Goal: Task Accomplishment & Management: Manage account settings

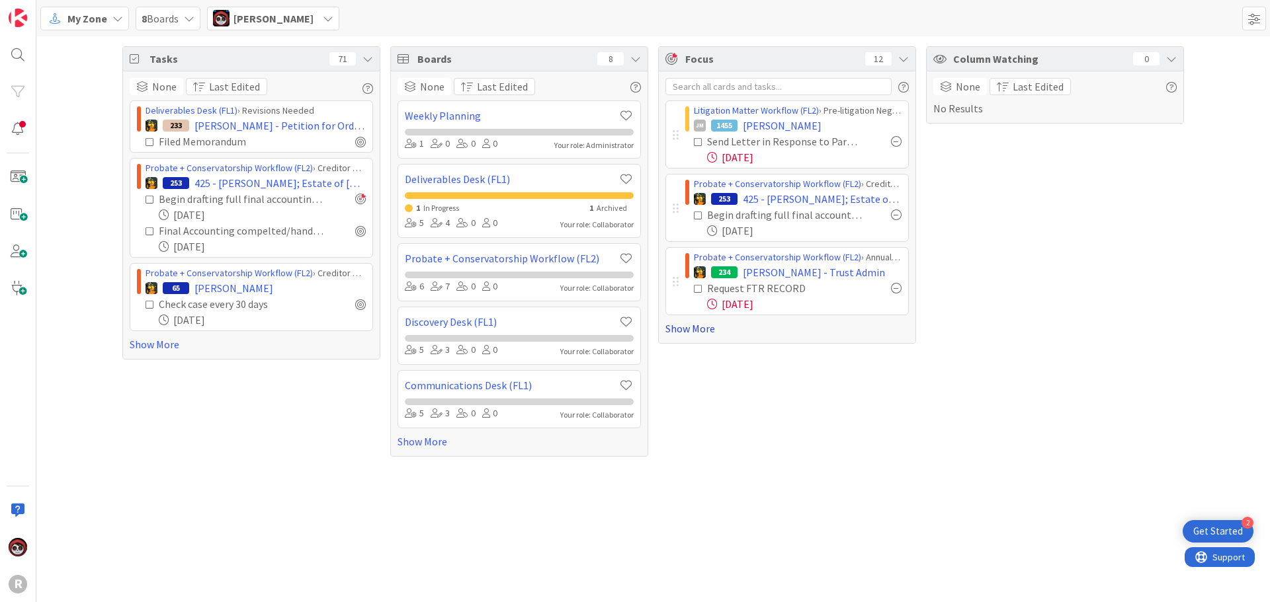
click at [715, 333] on link "Show More" at bounding box center [786, 329] width 243 height 16
click at [688, 335] on link "Show More" at bounding box center [786, 329] width 243 height 16
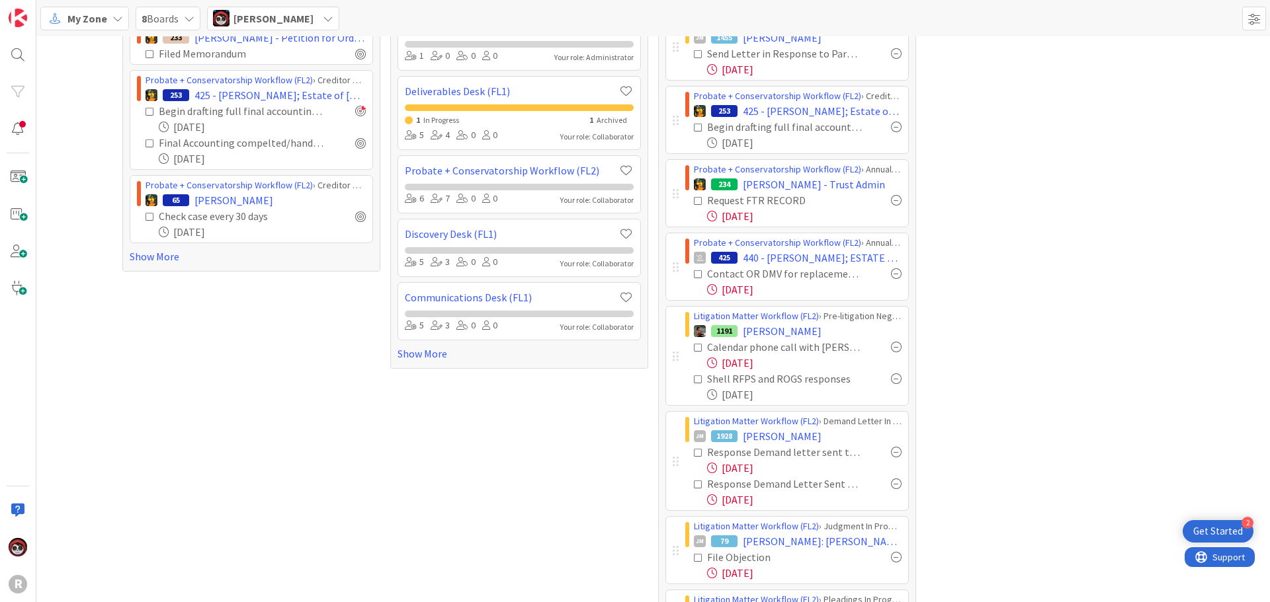
scroll to position [66, 0]
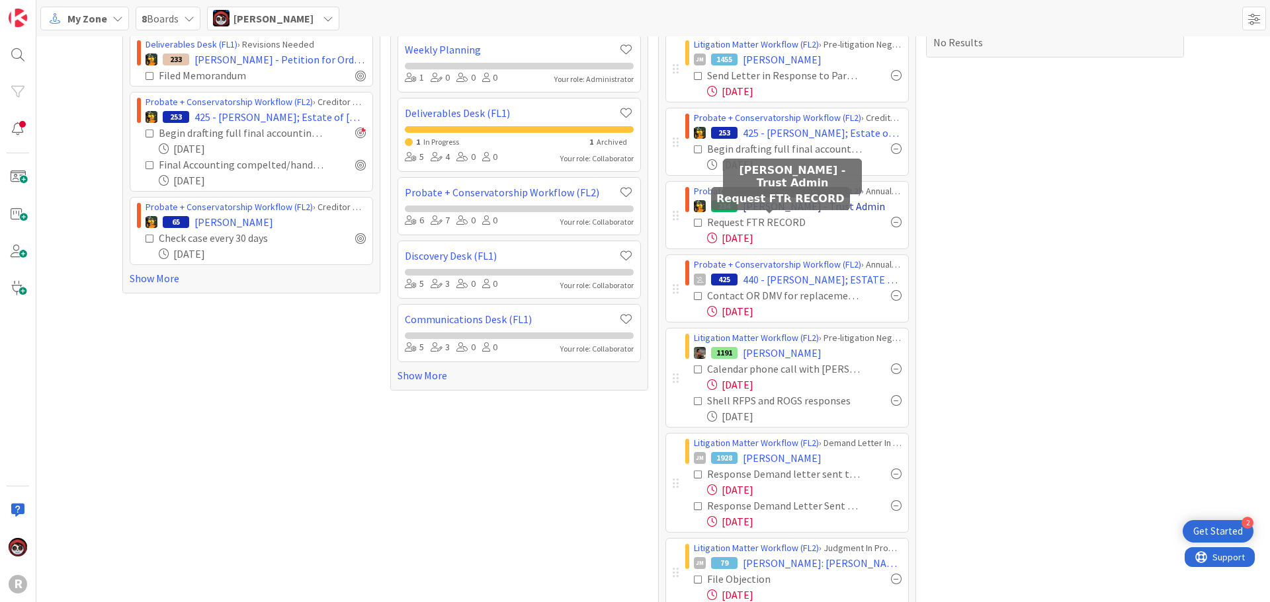
click at [778, 209] on span "[PERSON_NAME] - Trust Admin" at bounding box center [814, 206] width 142 height 16
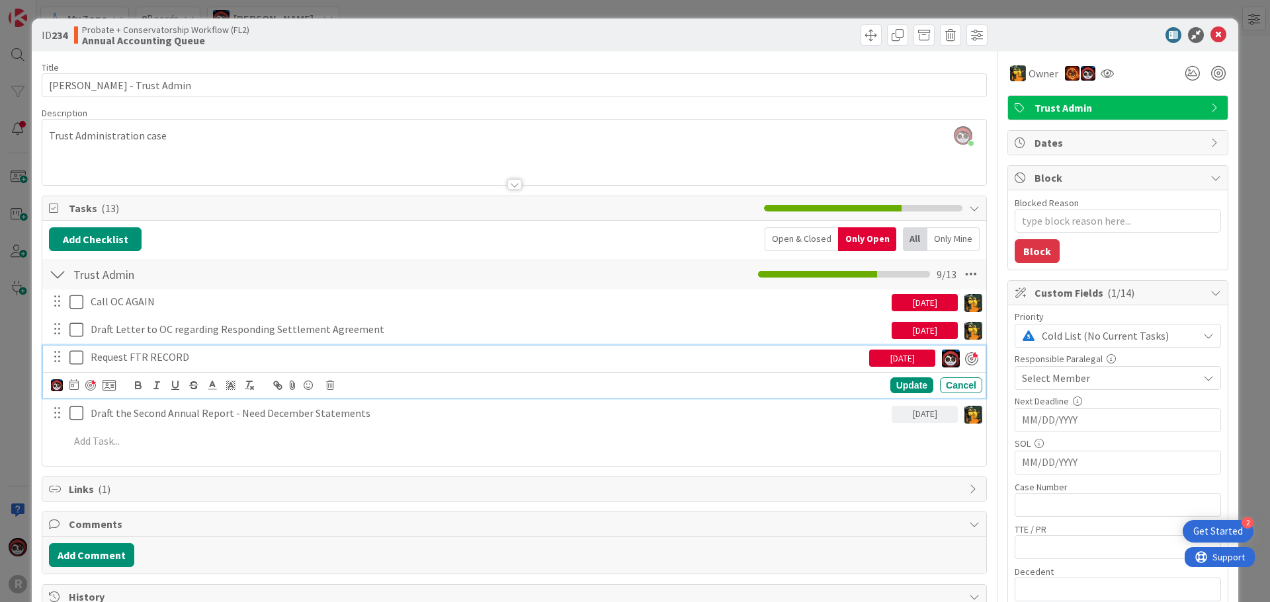
click at [125, 362] on p "Request FTR RECORD" at bounding box center [477, 357] width 773 height 15
click at [71, 388] on icon at bounding box center [73, 385] width 9 height 11
type textarea "x"
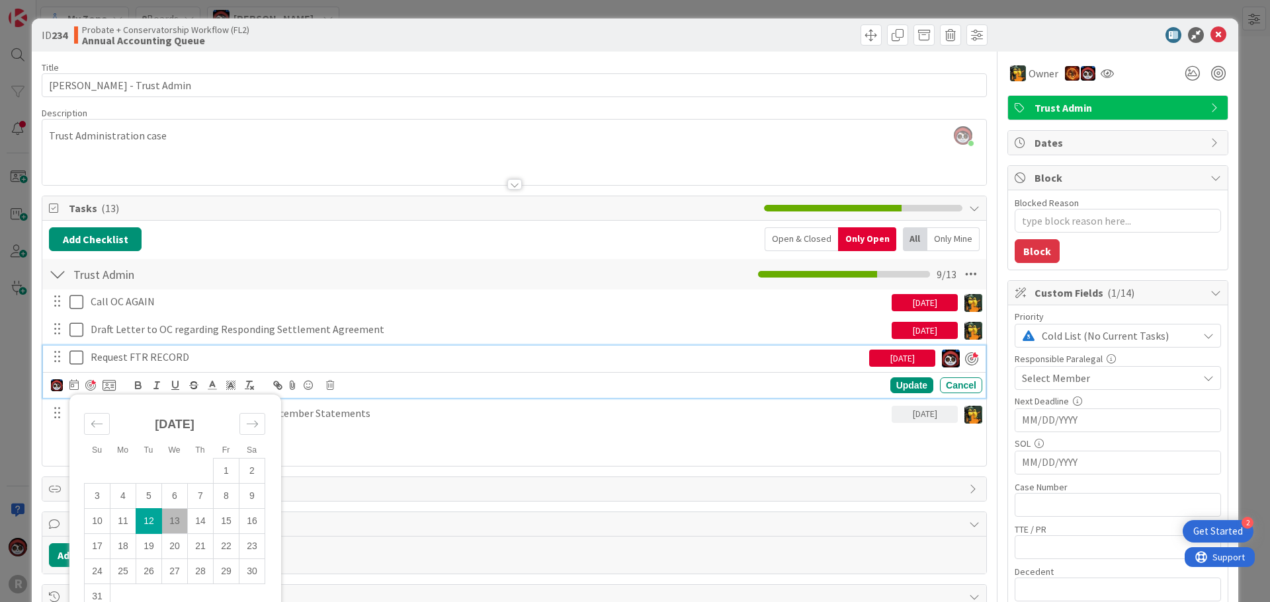
click at [177, 518] on td "13" at bounding box center [175, 521] width 26 height 25
type input "[DATE]"
click at [893, 382] on div "Update" at bounding box center [911, 386] width 43 height 16
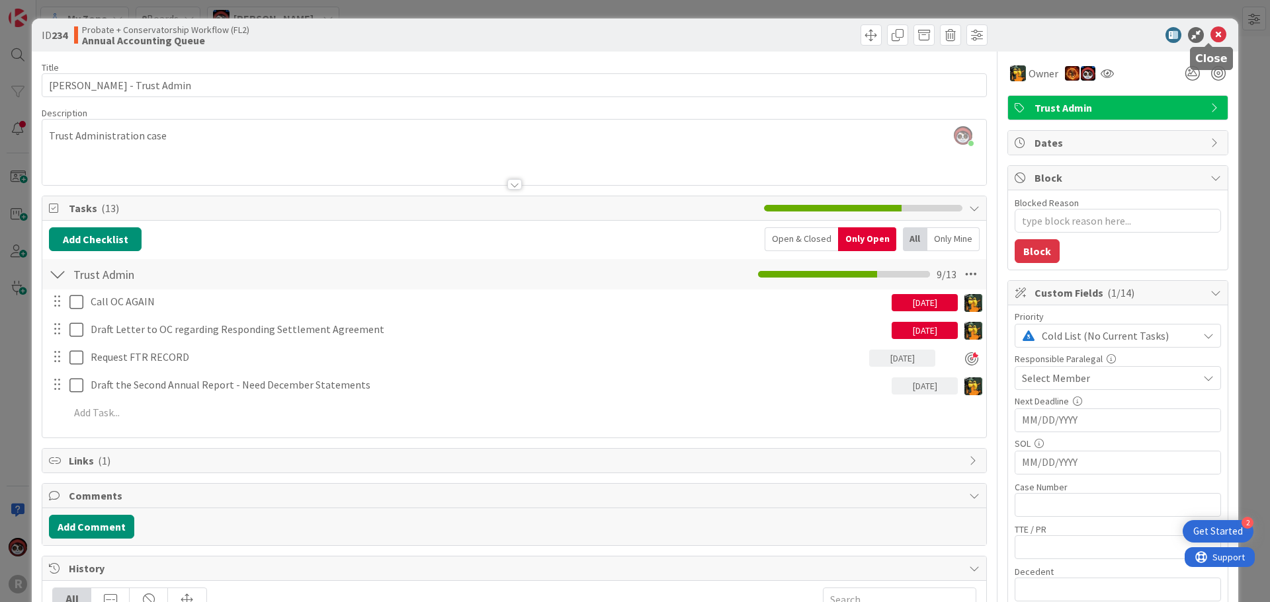
click at [1211, 34] on icon at bounding box center [1218, 35] width 16 height 16
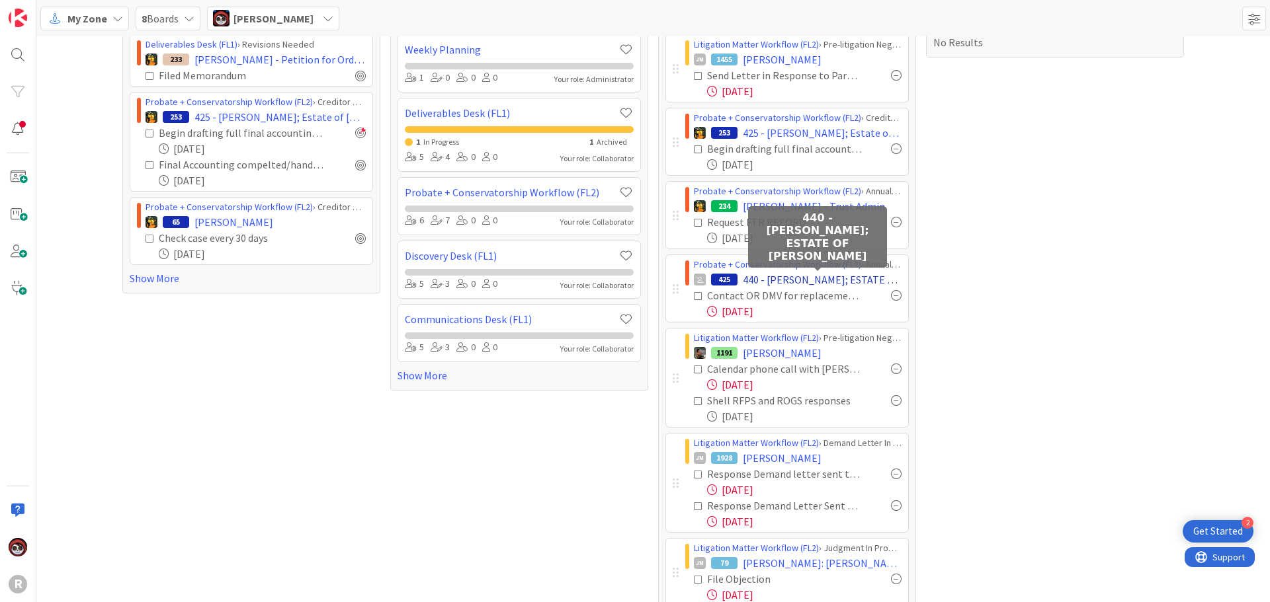
click at [812, 282] on span "440 - [PERSON_NAME]; ESTATE OF [PERSON_NAME]" at bounding box center [822, 280] width 159 height 16
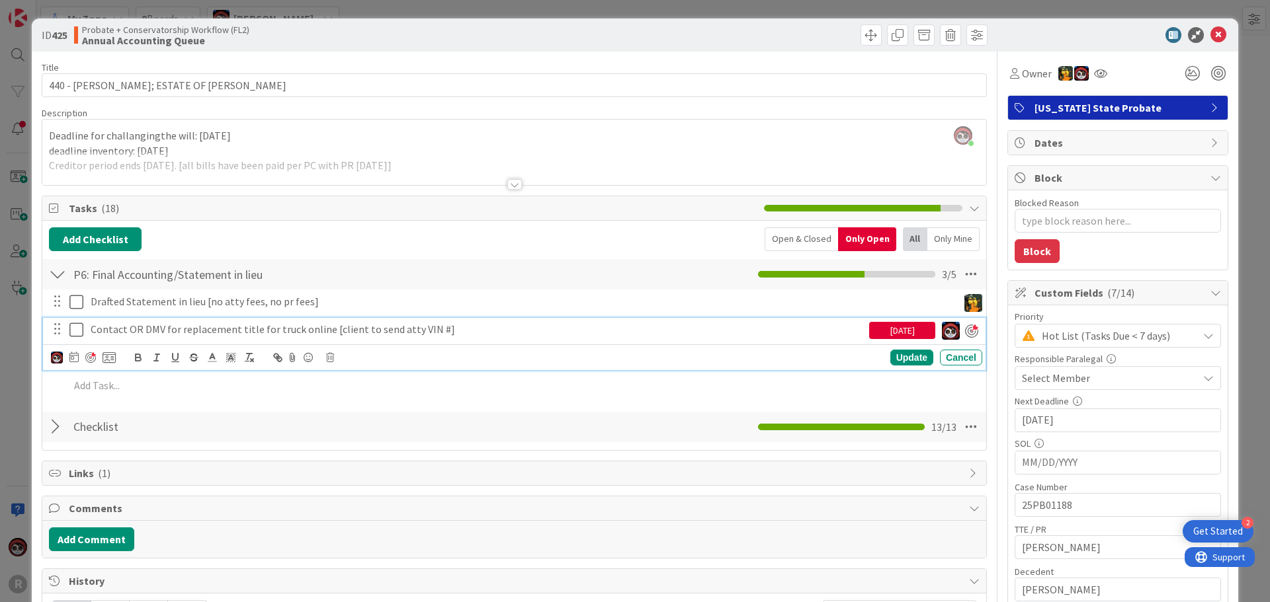
click at [190, 332] on p "Contact OR DMV for replacement title for truck online [client to send atty VIN …" at bounding box center [477, 329] width 773 height 15
type textarea "x"
click at [72, 360] on icon at bounding box center [73, 357] width 9 height 11
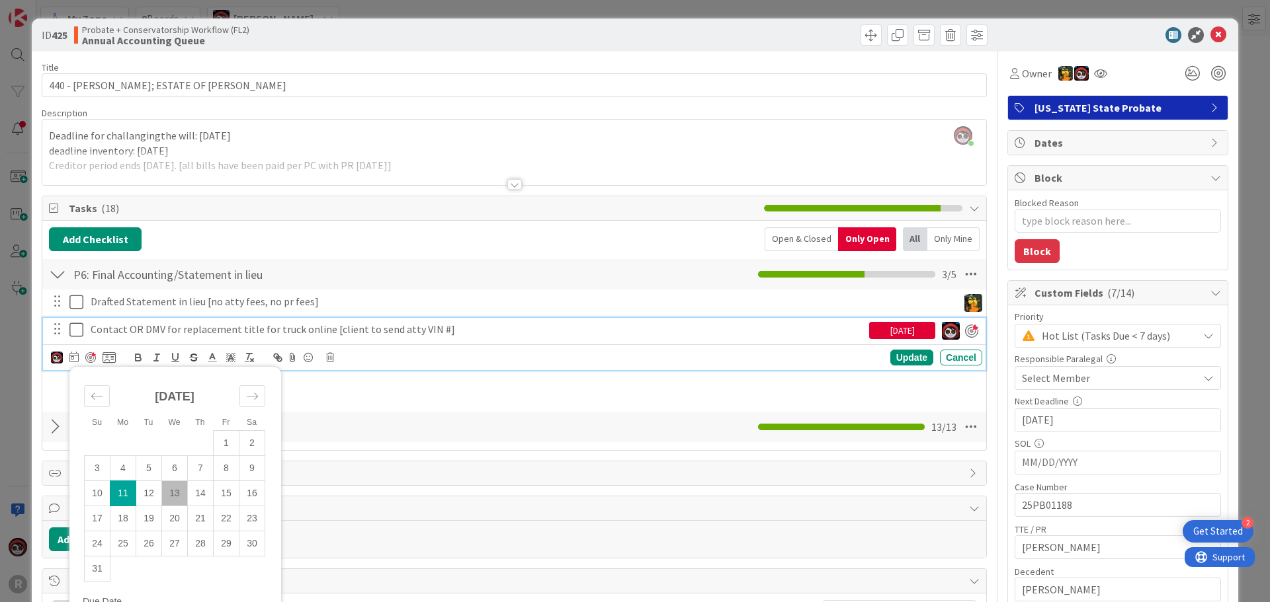
click at [172, 496] on td "13" at bounding box center [175, 493] width 26 height 25
type input "[DATE]"
click at [905, 360] on div "Update" at bounding box center [911, 358] width 43 height 16
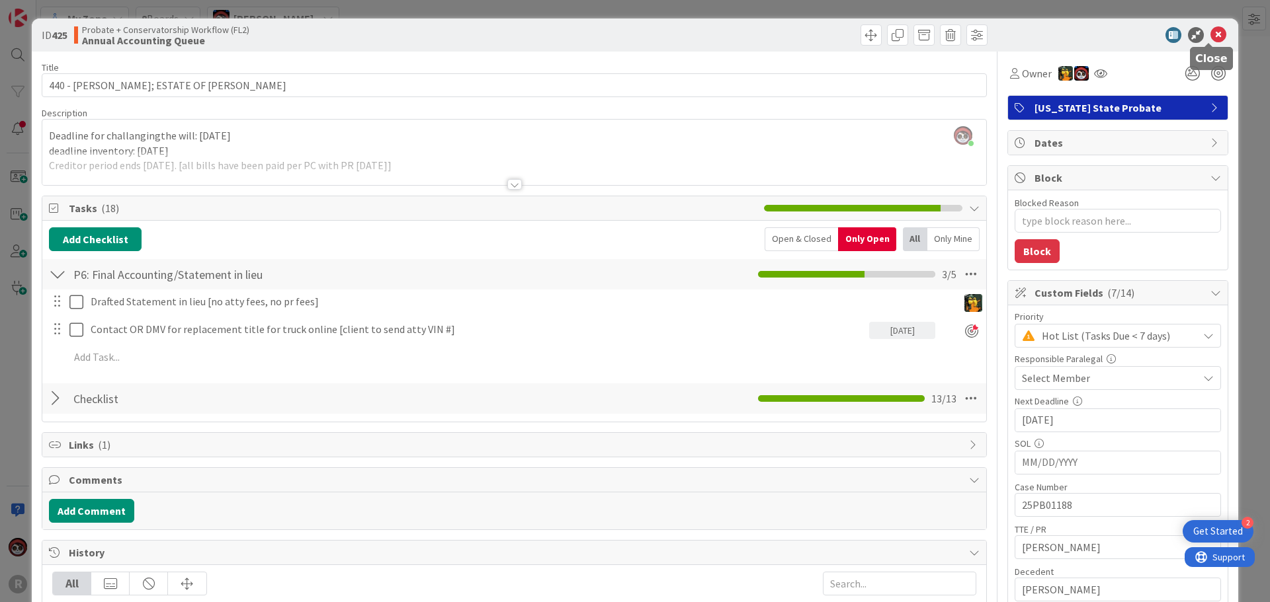
click at [1210, 34] on icon at bounding box center [1218, 35] width 16 height 16
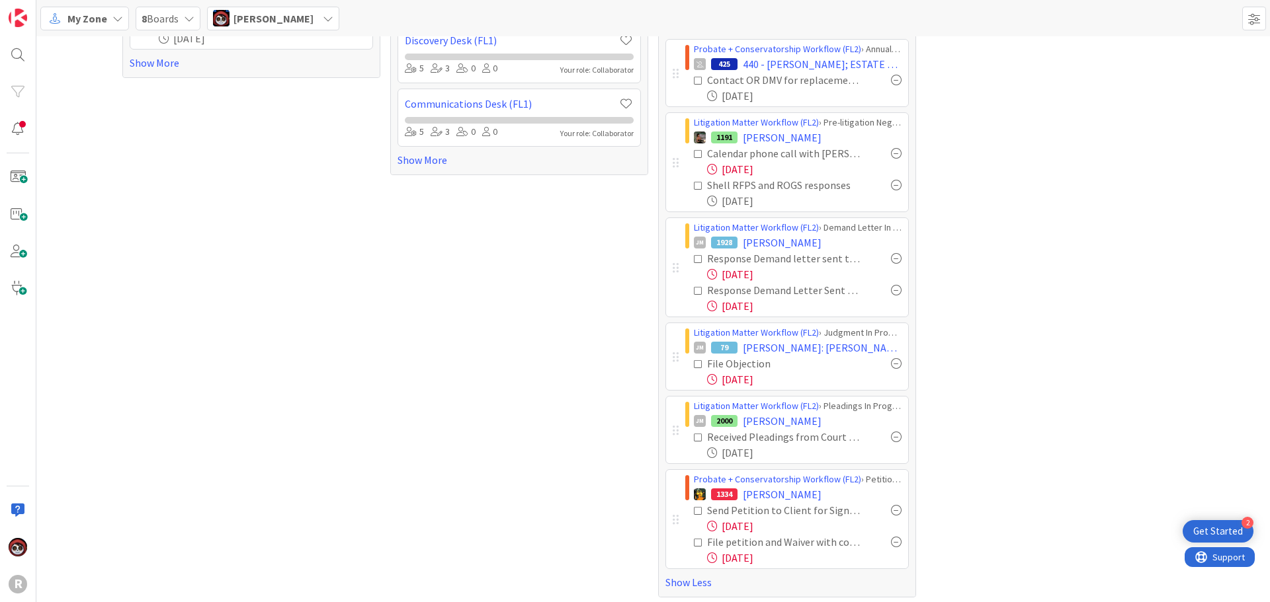
scroll to position [287, 0]
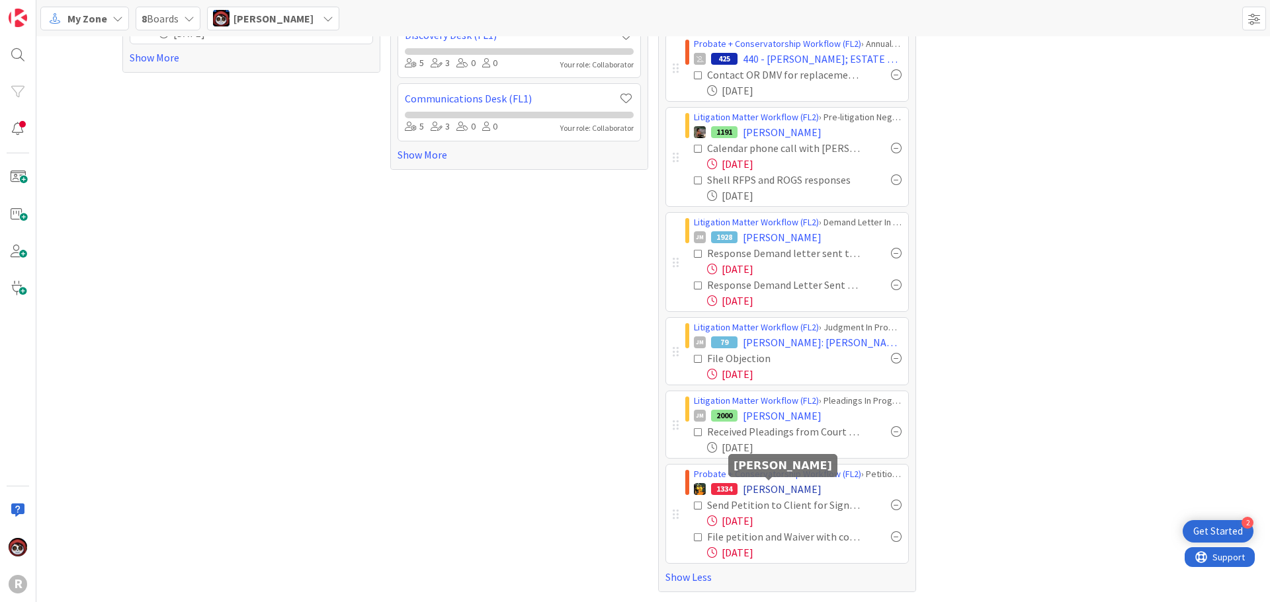
click at [750, 491] on span "[PERSON_NAME]" at bounding box center [782, 489] width 79 height 16
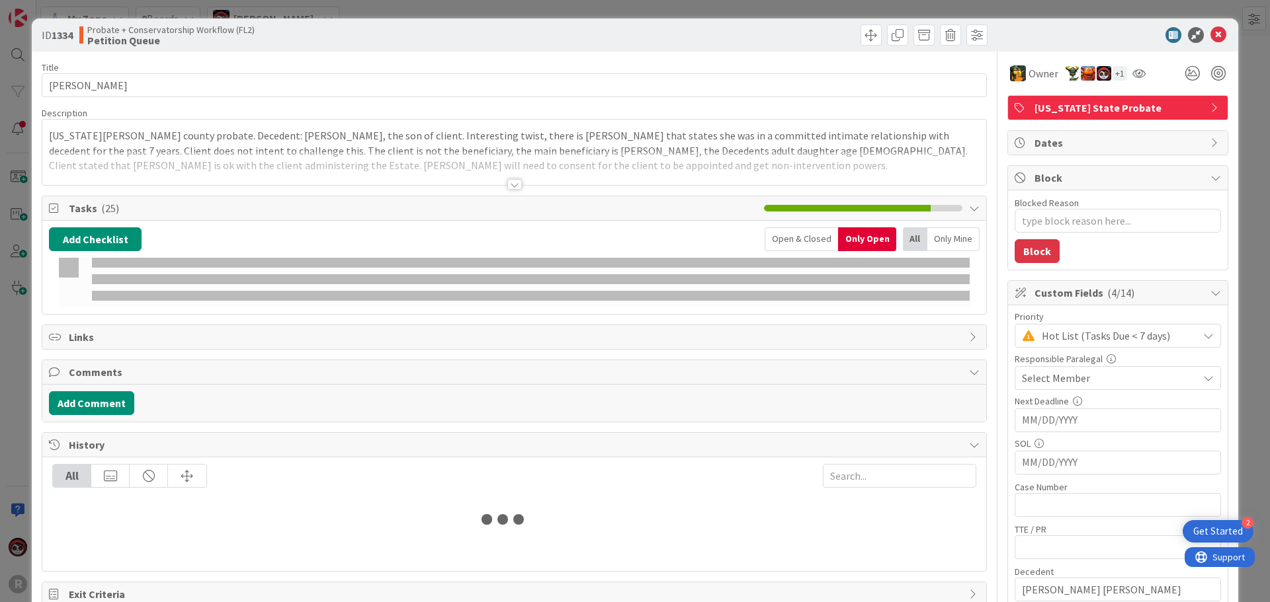
type textarea "x"
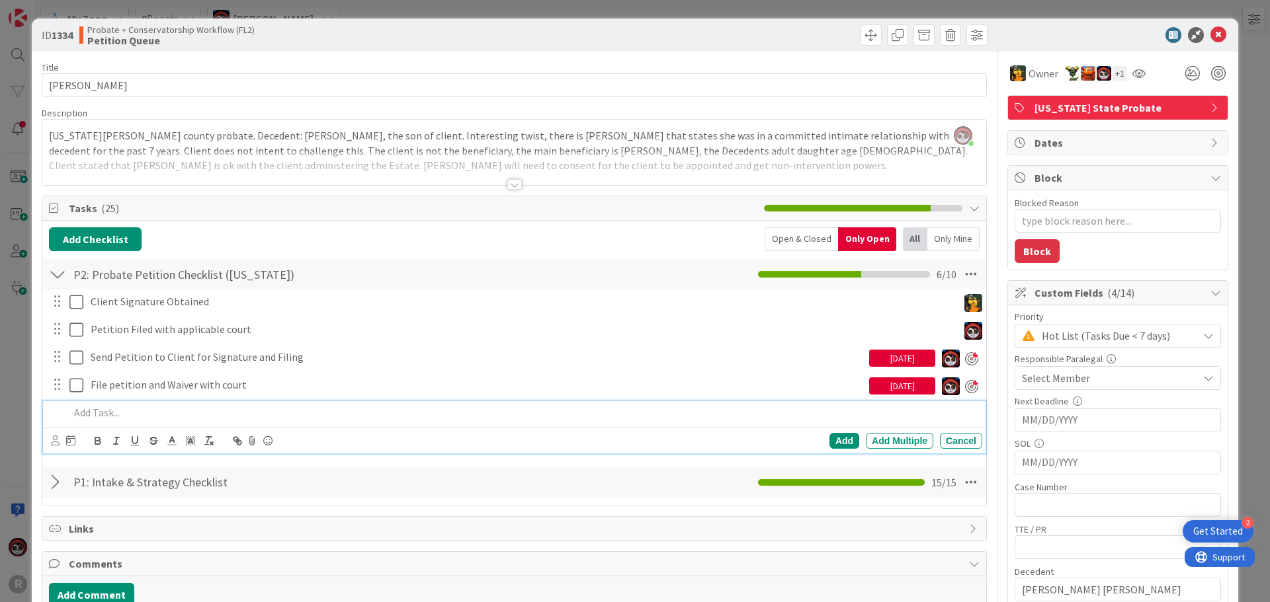
click at [135, 413] on p at bounding box center [522, 412] width 907 height 15
click at [52, 444] on icon at bounding box center [55, 441] width 9 height 10
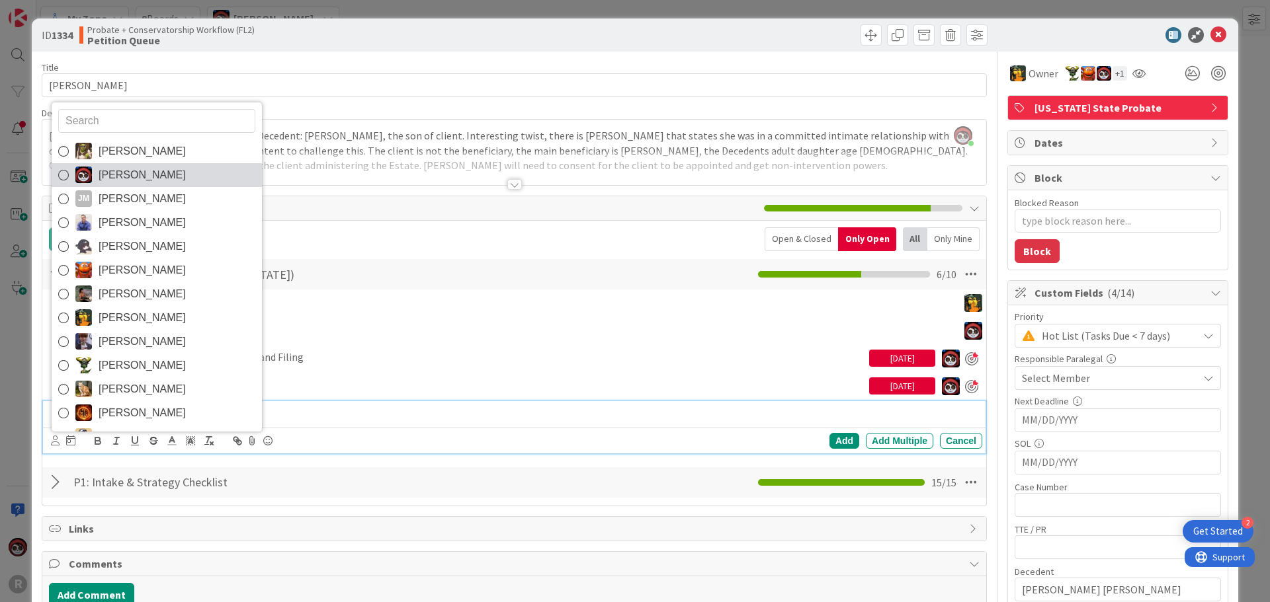
click at [133, 177] on span "[PERSON_NAME]" at bounding box center [142, 175] width 87 height 20
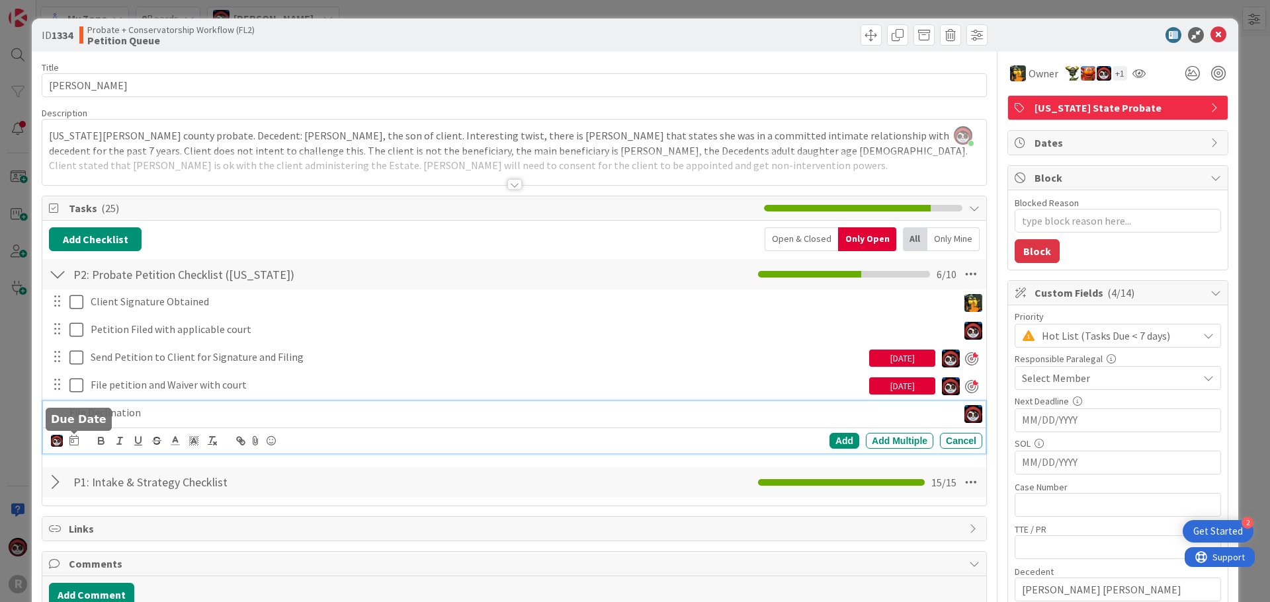
click at [71, 441] on icon at bounding box center [73, 440] width 9 height 11
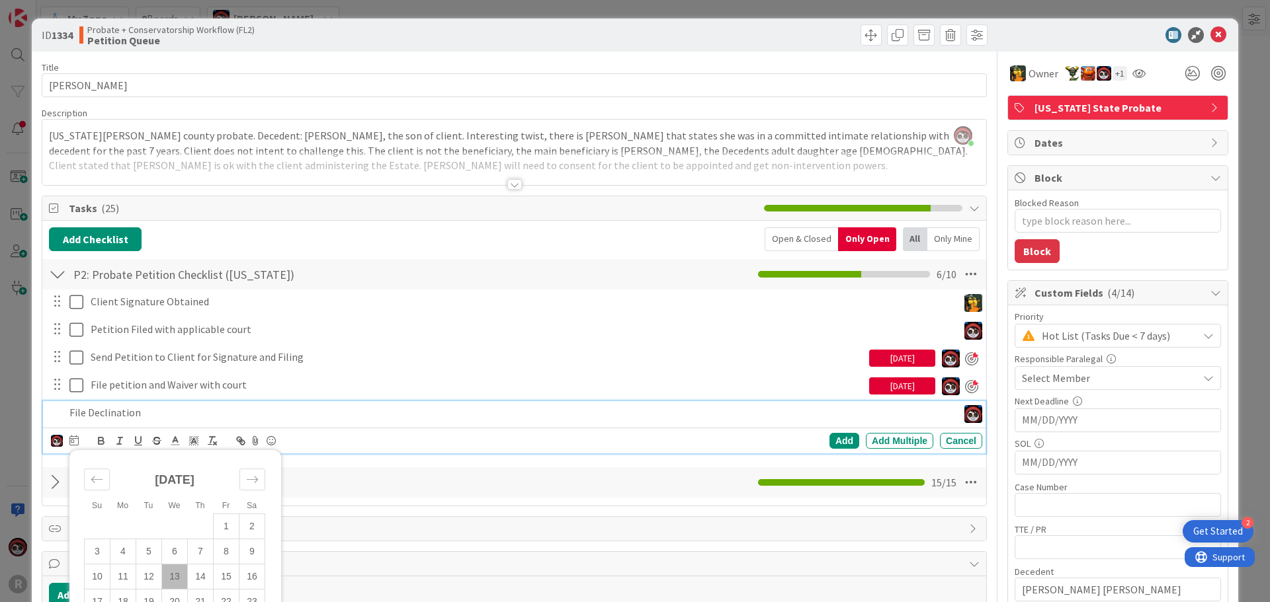
click at [173, 576] on td "13" at bounding box center [175, 576] width 26 height 25
click at [829, 439] on div "Add" at bounding box center [844, 441] width 30 height 16
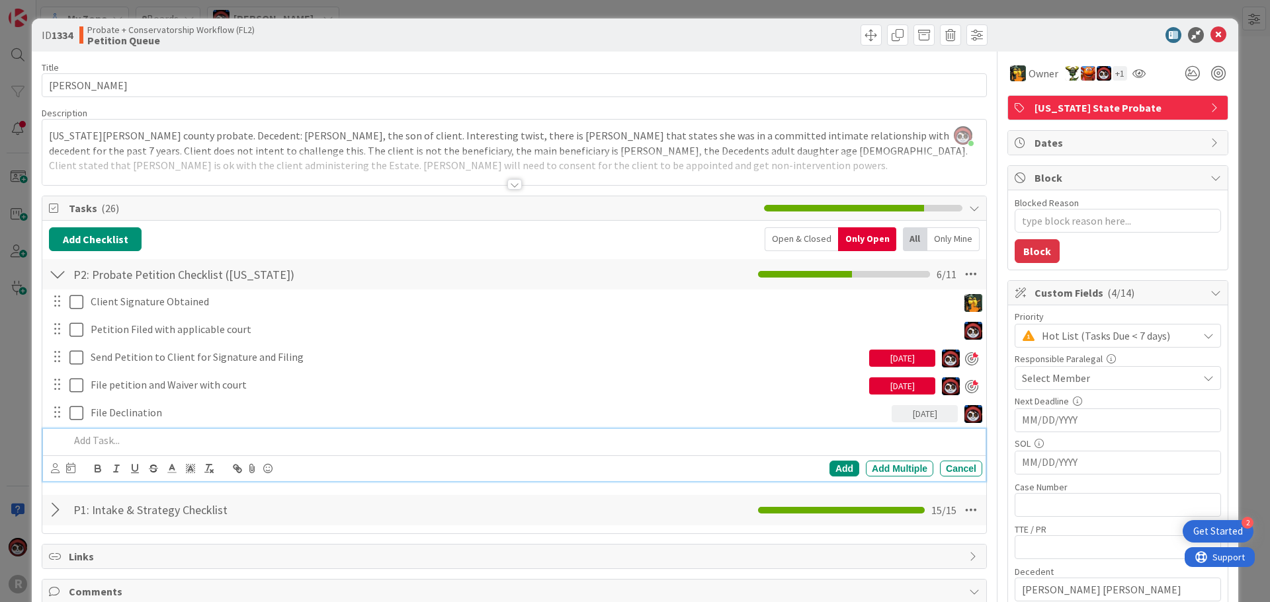
click at [183, 444] on p at bounding box center [522, 440] width 907 height 15
click at [55, 466] on icon at bounding box center [55, 469] width 9 height 10
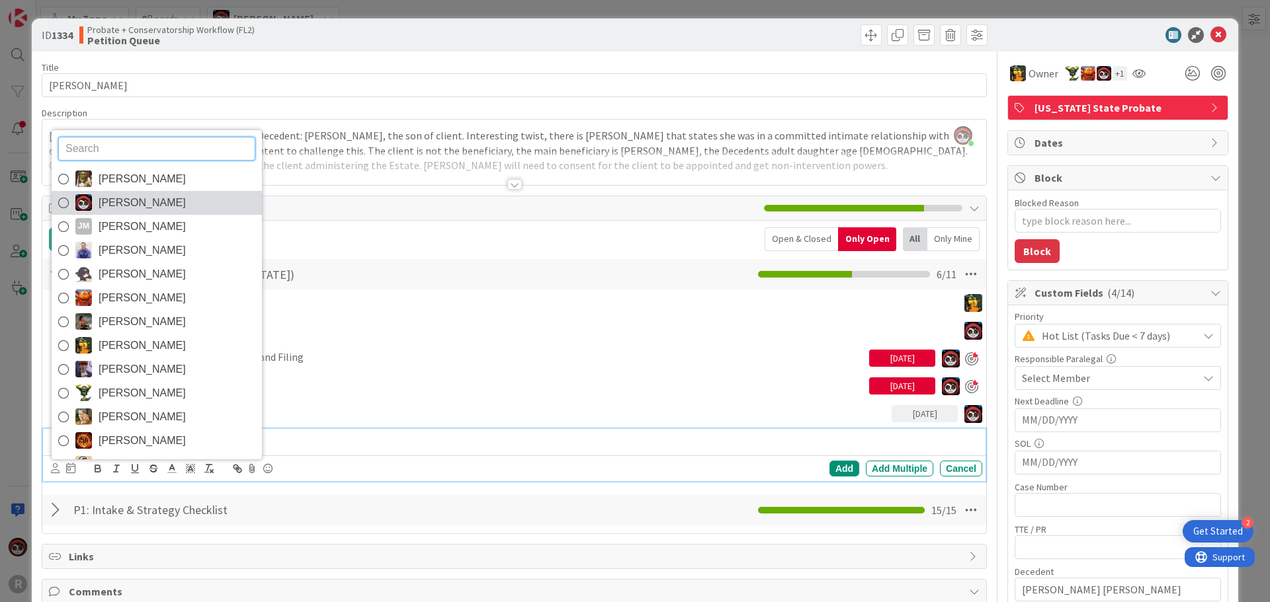
click at [135, 205] on span "[PERSON_NAME]" at bounding box center [142, 203] width 87 height 20
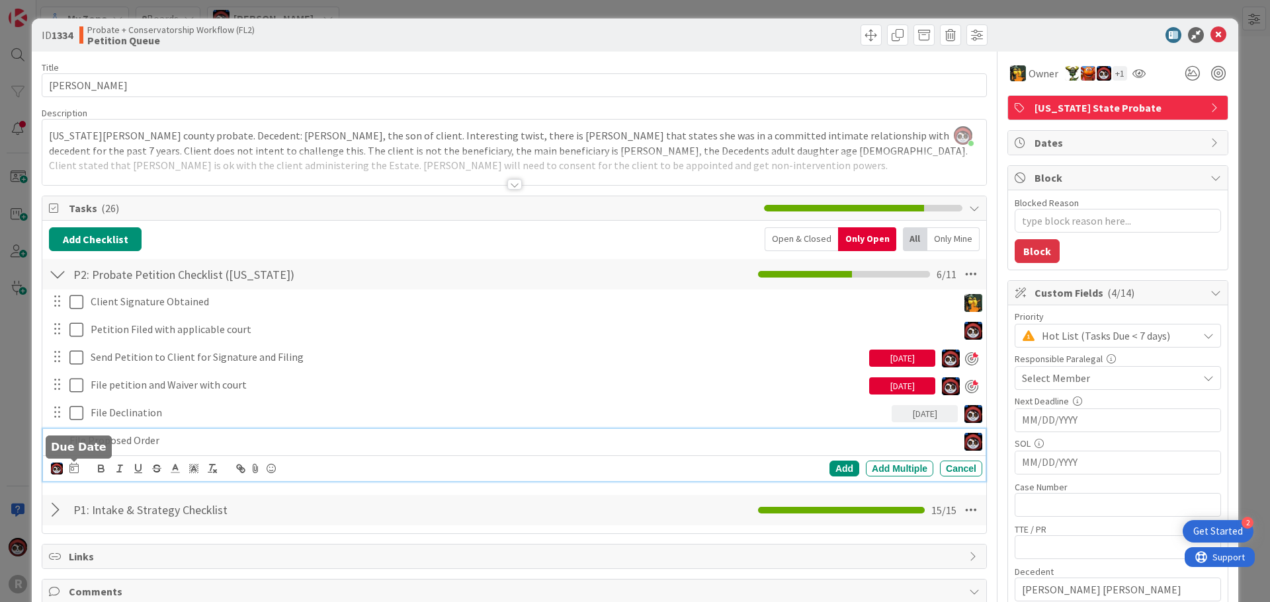
click at [75, 471] on icon at bounding box center [73, 468] width 9 height 11
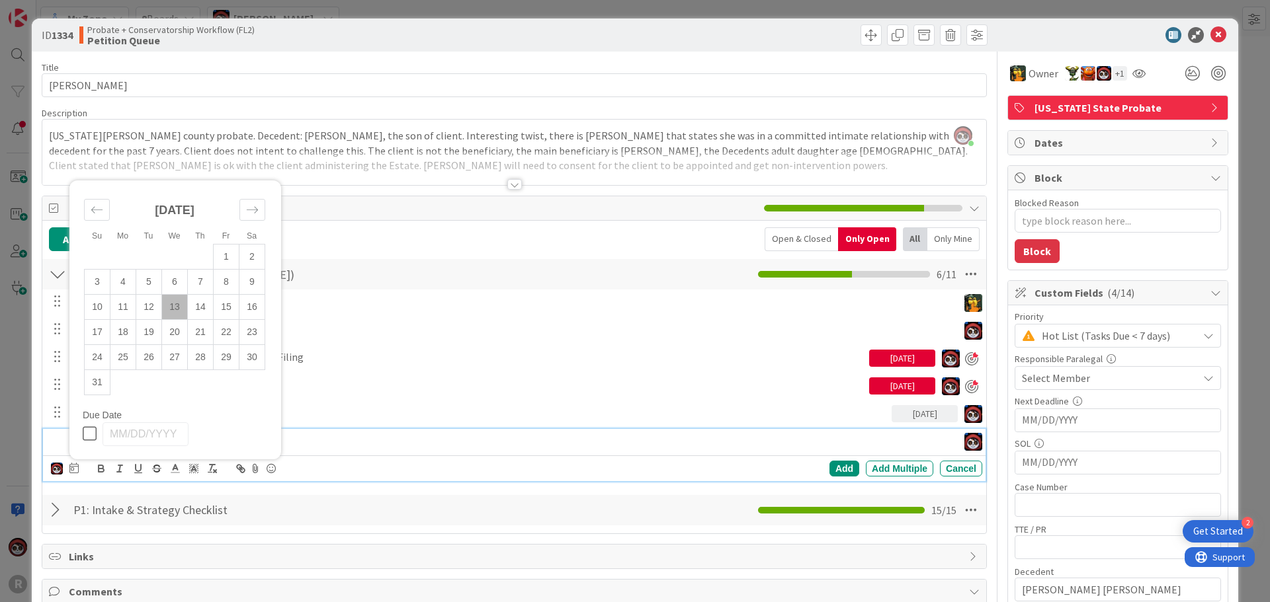
click at [172, 306] on td "13" at bounding box center [175, 306] width 26 height 25
click at [829, 473] on div "Add" at bounding box center [844, 469] width 30 height 16
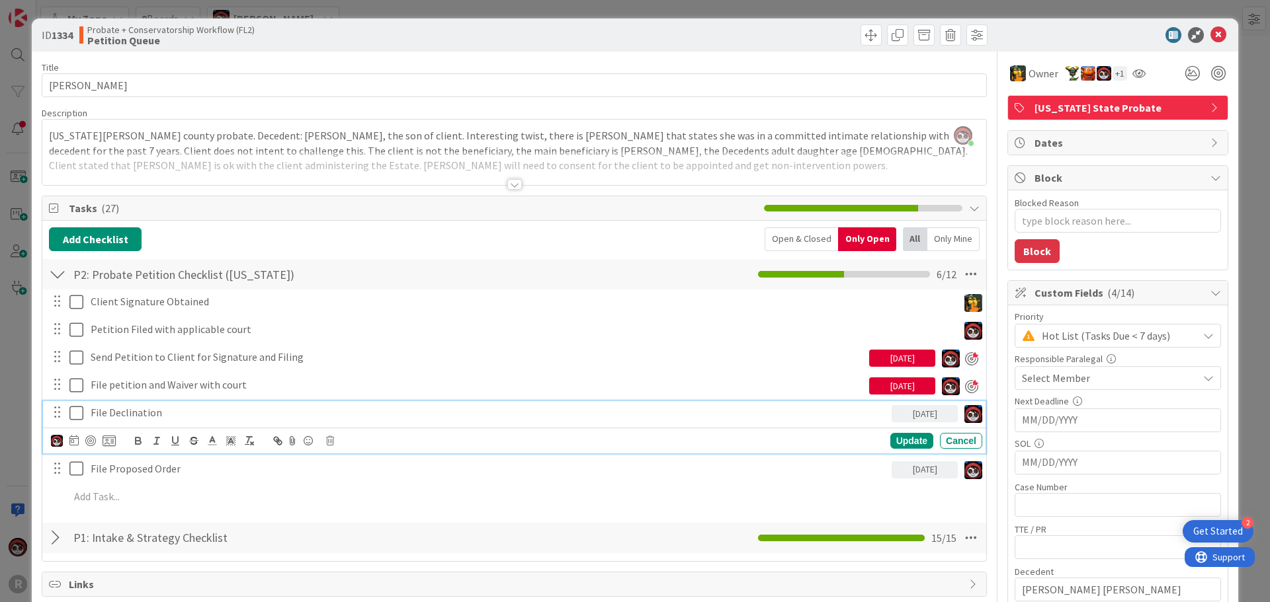
click at [114, 418] on p "File Declination" at bounding box center [489, 412] width 796 height 15
click at [88, 443] on div at bounding box center [90, 441] width 11 height 11
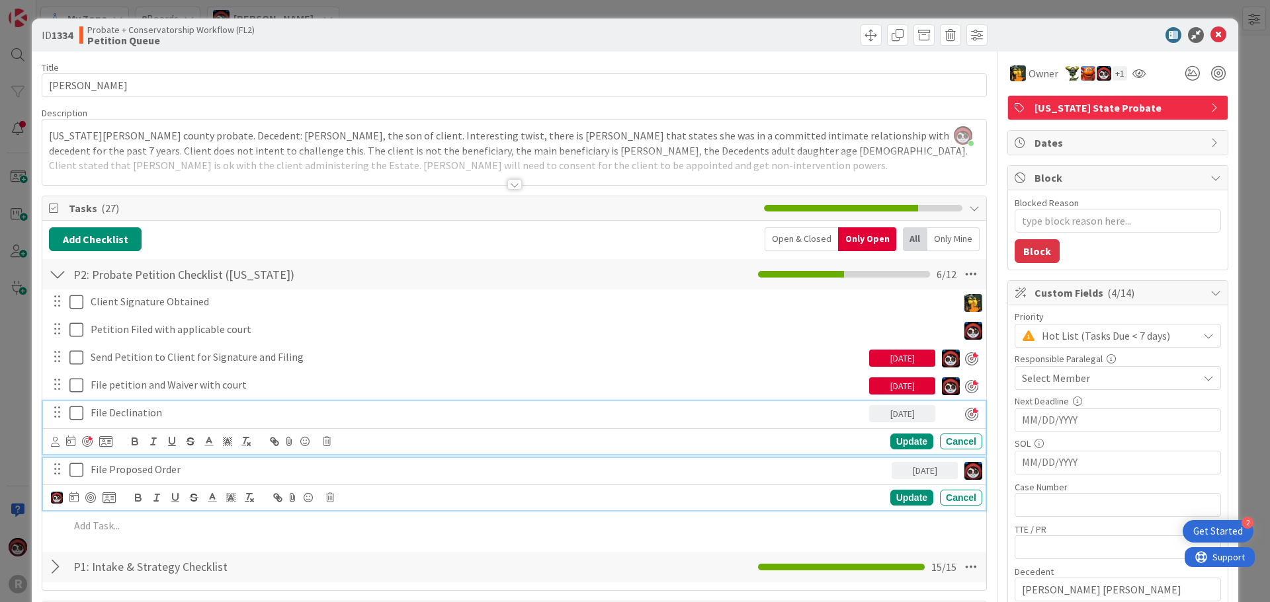
click at [134, 470] on p "File Proposed Order" at bounding box center [489, 469] width 796 height 15
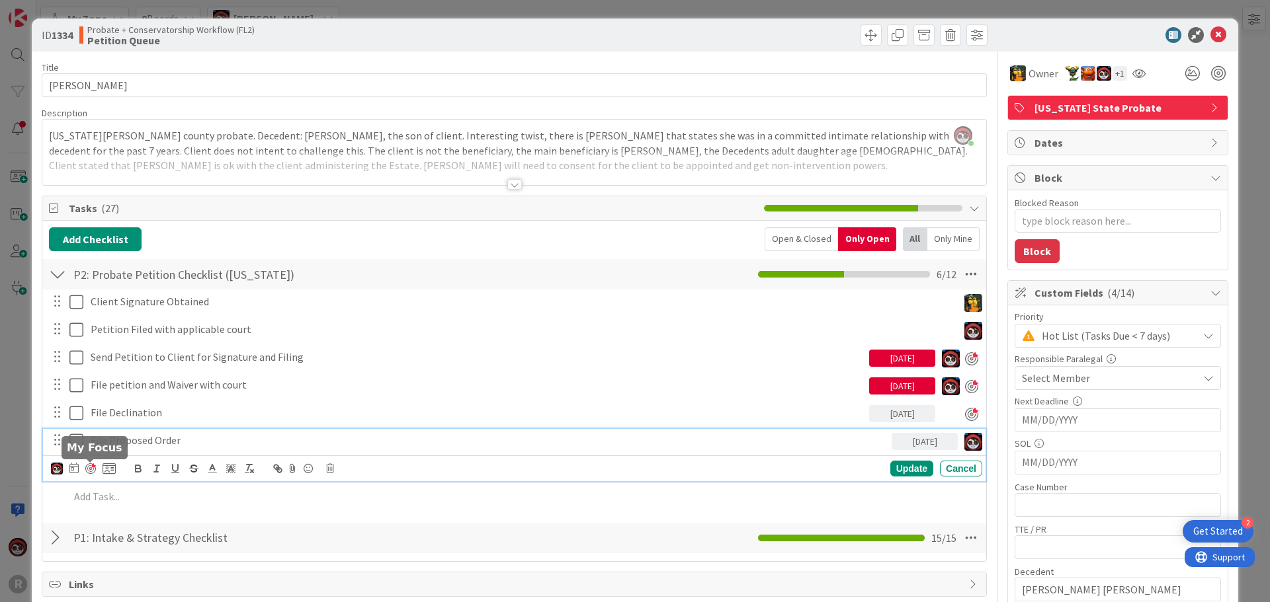
click at [93, 467] on div at bounding box center [90, 469] width 11 height 11
click at [186, 445] on p "File Proposed Order" at bounding box center [477, 440] width 773 height 15
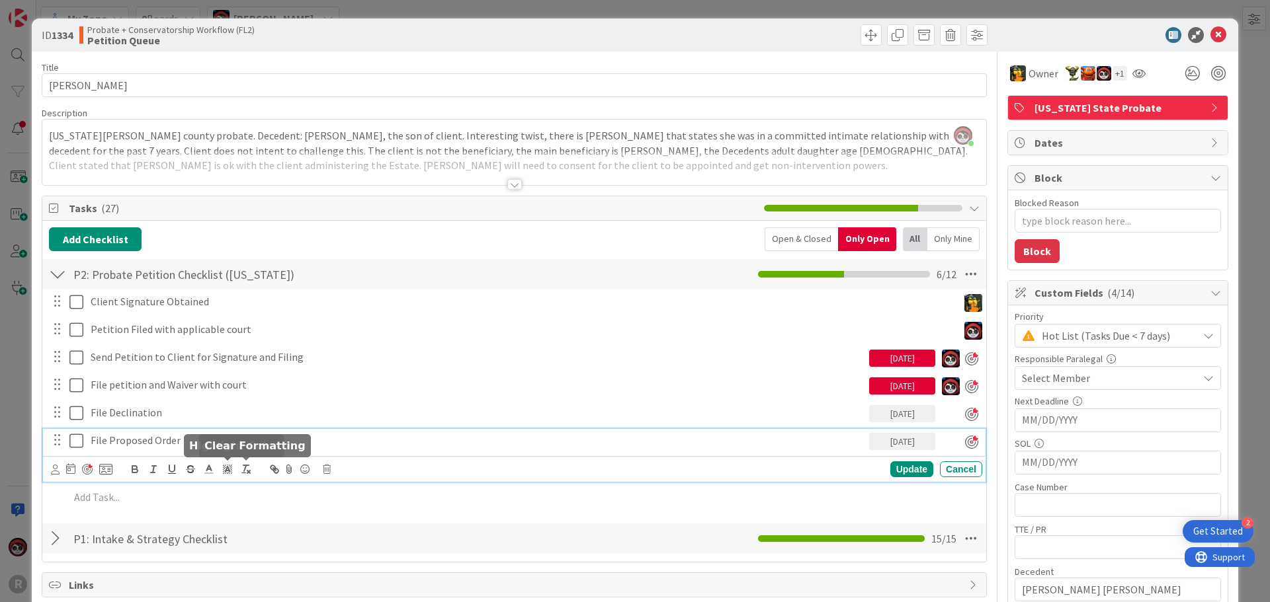
click at [244, 443] on p "File Proposed Order" at bounding box center [477, 440] width 773 height 15
type textarea "x"
drag, startPoint x: 179, startPoint y: 442, endPoint x: 300, endPoint y: 445, distance: 121.1
click at [300, 445] on p "File Proposed Order2025-08-12 Proposed Order Granting Letters of Administration…" at bounding box center [477, 440] width 773 height 15
click at [890, 468] on div "Update" at bounding box center [911, 470] width 43 height 16
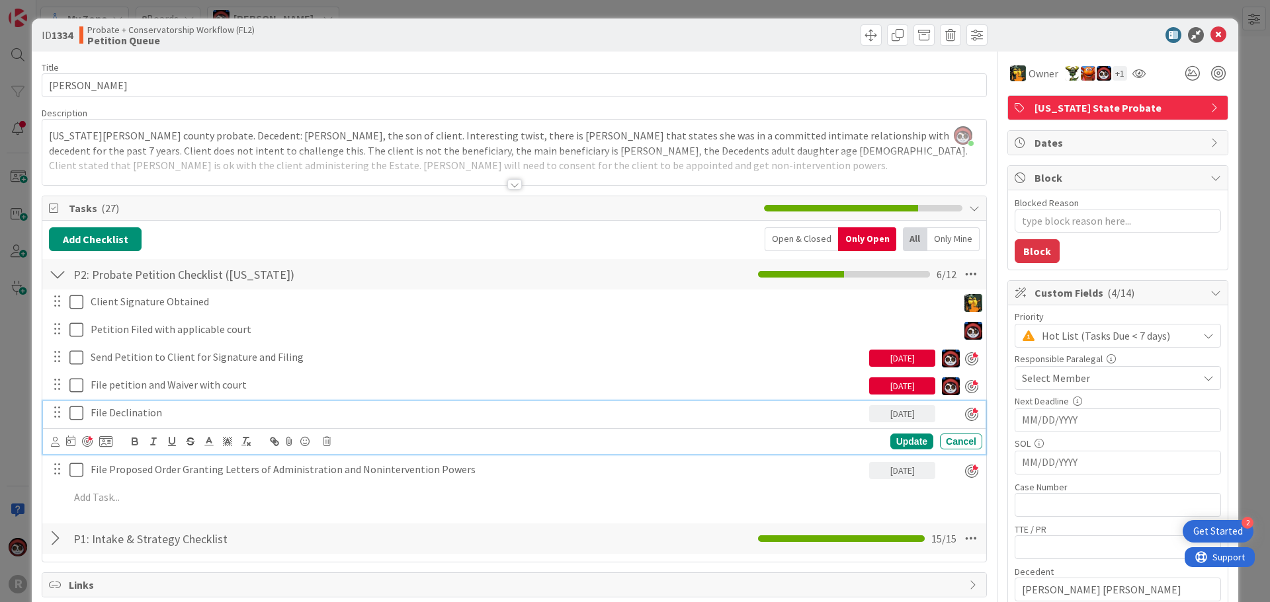
click at [194, 415] on p "File Declination" at bounding box center [477, 412] width 773 height 15
click at [167, 419] on p "File Declination" at bounding box center [477, 412] width 773 height 15
drag, startPoint x: 167, startPoint y: 419, endPoint x: 110, endPoint y: 418, distance: 57.5
click at [110, 418] on p "File Declination" at bounding box center [477, 412] width 773 height 15
drag, startPoint x: 159, startPoint y: 413, endPoint x: 110, endPoint y: 414, distance: 49.6
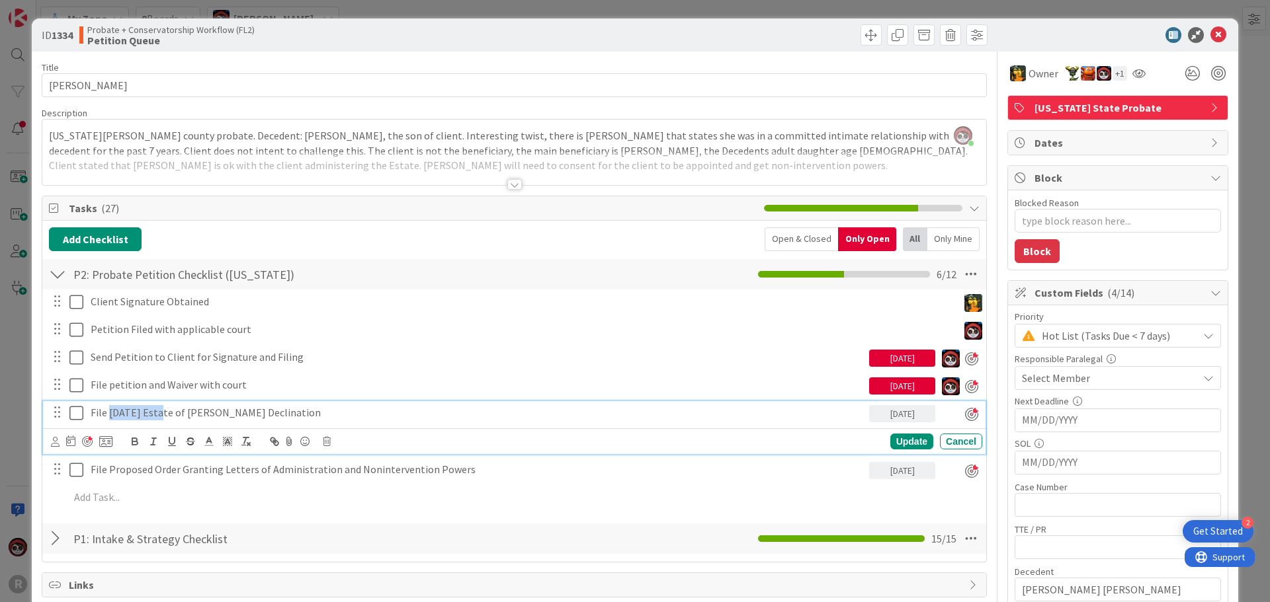
click at [110, 414] on p "File [DATE] Estate of [PERSON_NAME] Declination" at bounding box center [477, 412] width 773 height 15
click at [905, 440] on div "Update" at bounding box center [911, 442] width 43 height 16
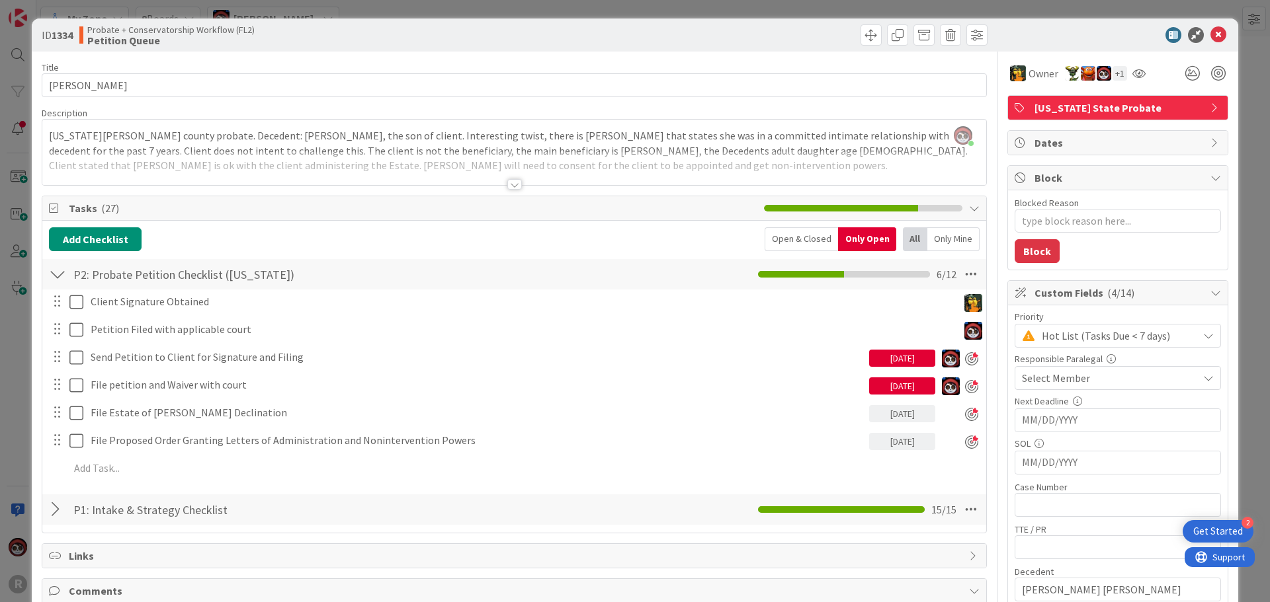
type textarea "x"
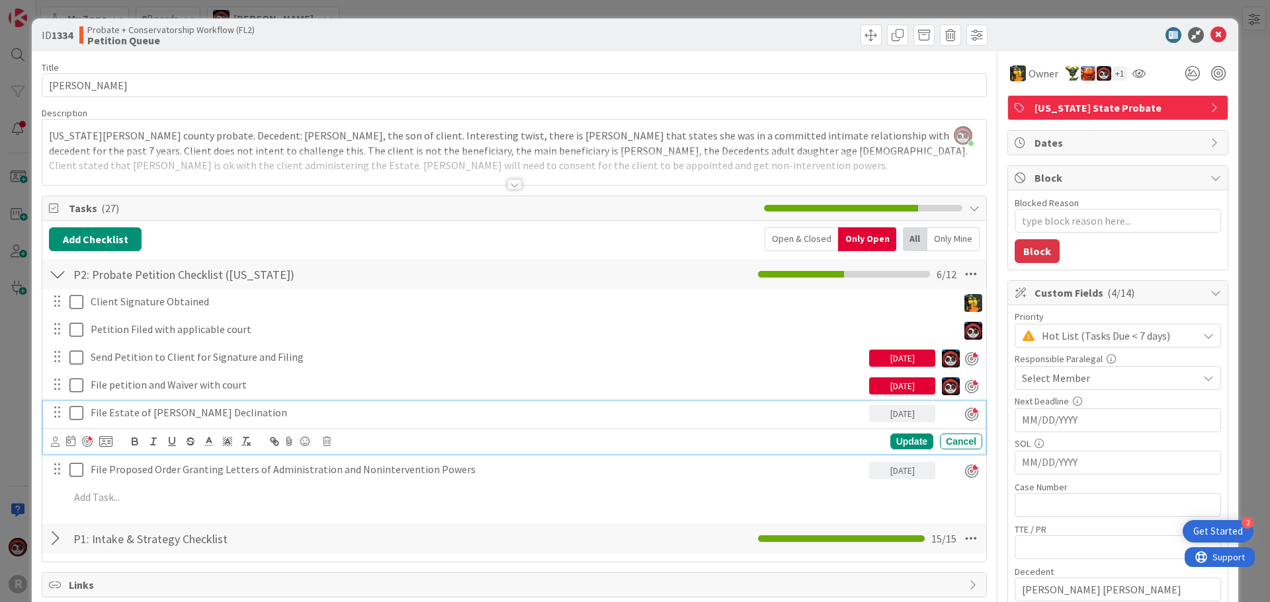
click at [212, 415] on p "File Estate of [PERSON_NAME] Declination" at bounding box center [477, 412] width 773 height 15
click at [69, 441] on icon at bounding box center [70, 441] width 9 height 11
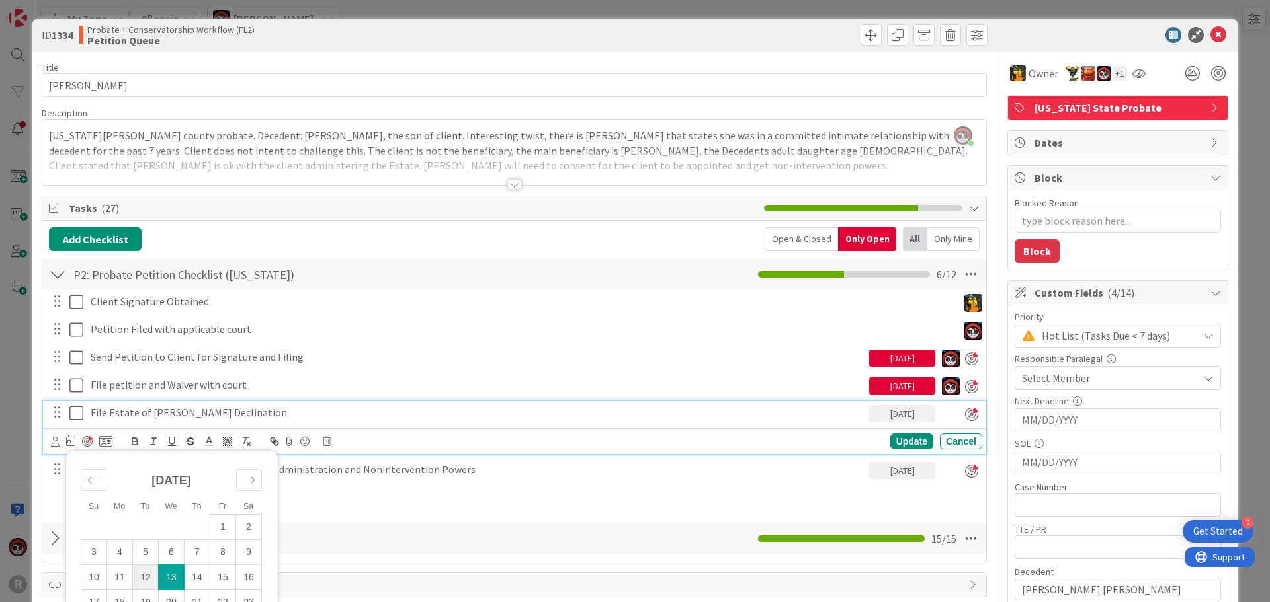
click at [144, 581] on td "12" at bounding box center [146, 577] width 26 height 25
type input "[DATE]"
type textarea "x"
click at [905, 440] on div "Update" at bounding box center [911, 442] width 43 height 16
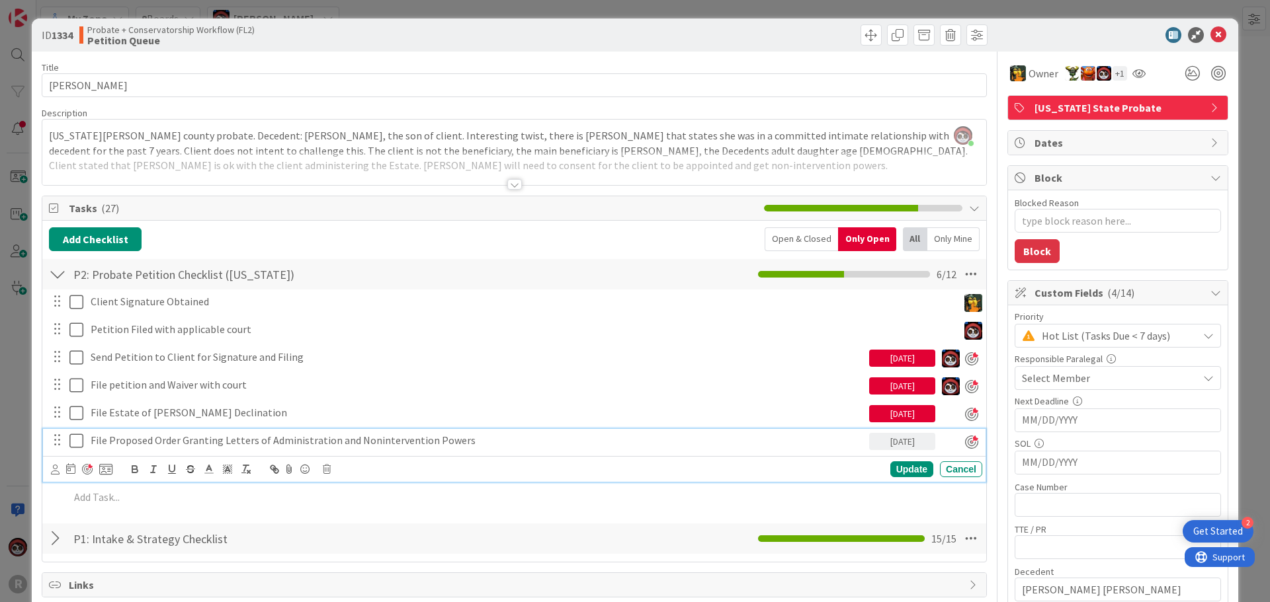
click at [344, 443] on p "File Proposed Order Granting Letters of Administration and Nonintervention Powe…" at bounding box center [477, 440] width 773 height 15
click at [70, 470] on icon at bounding box center [70, 469] width 9 height 11
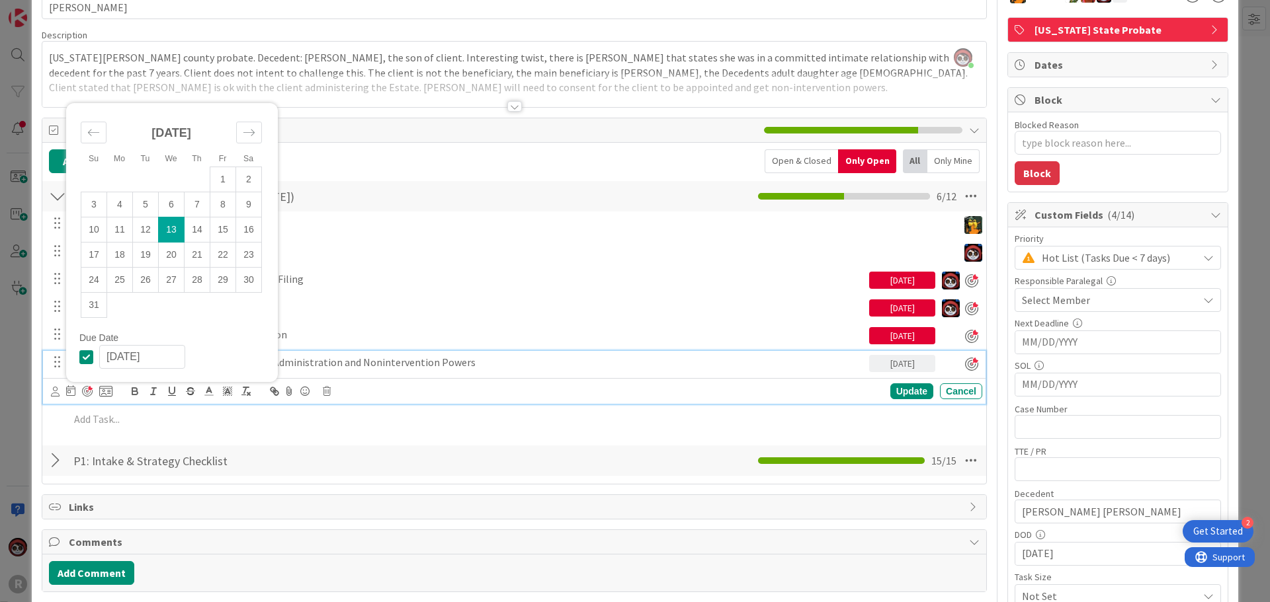
scroll to position [132, 0]
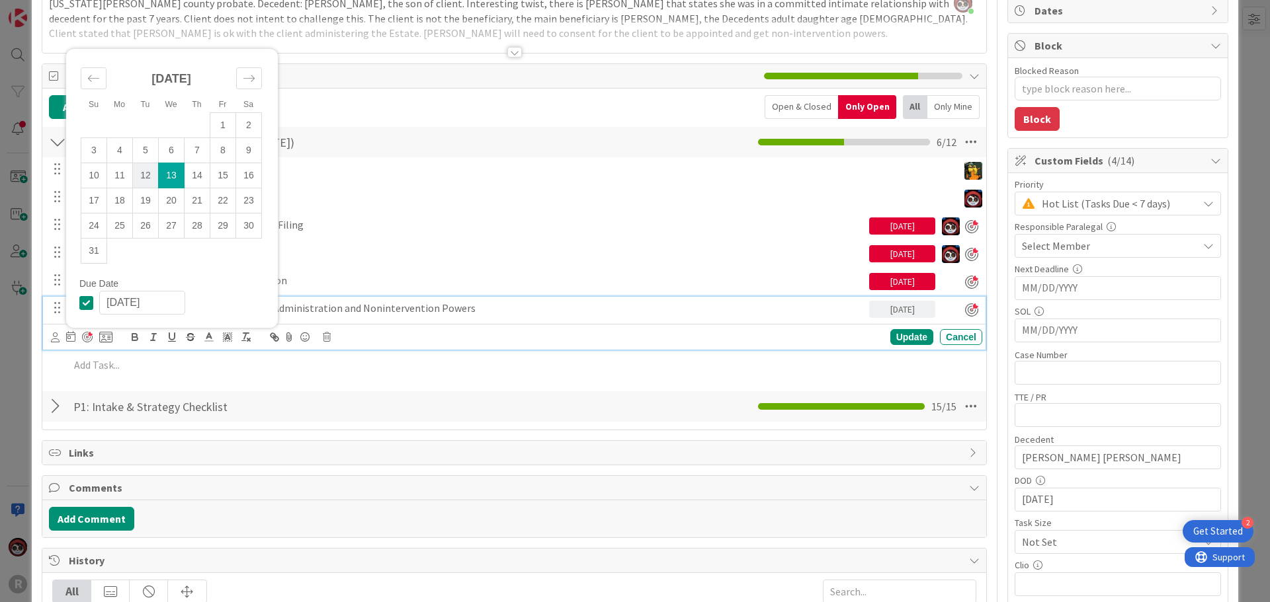
click at [145, 173] on td "12" at bounding box center [146, 175] width 26 height 25
type input "[DATE]"
click at [898, 345] on div "Su Mo Tu We Th Fr Sa [DATE] 1 2 3 4 5 6 7 8 9 10 11 12 13 14 15 16 17 18 19 20 …" at bounding box center [516, 337] width 931 height 19
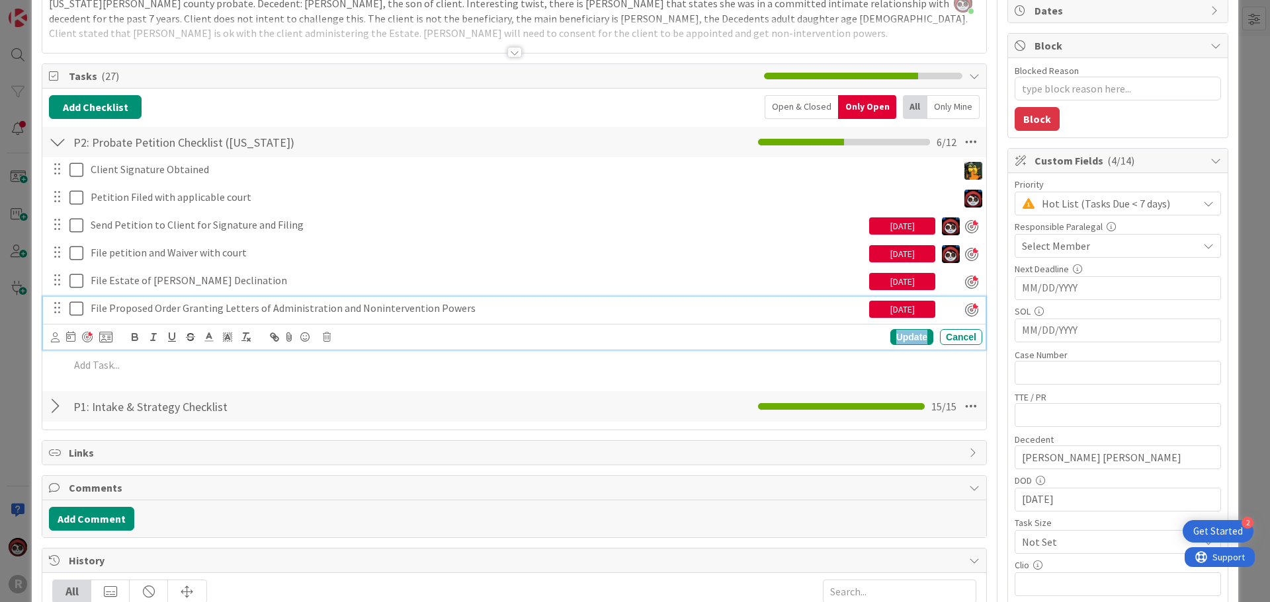
click at [899, 338] on div "Update" at bounding box center [911, 337] width 43 height 16
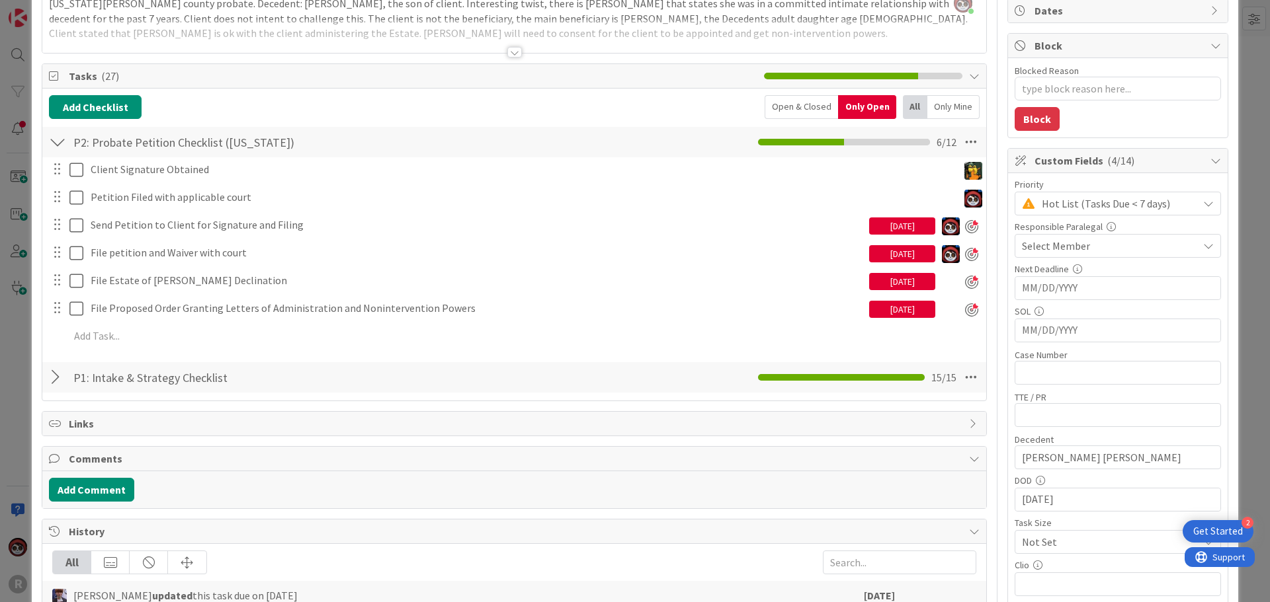
scroll to position [0, 0]
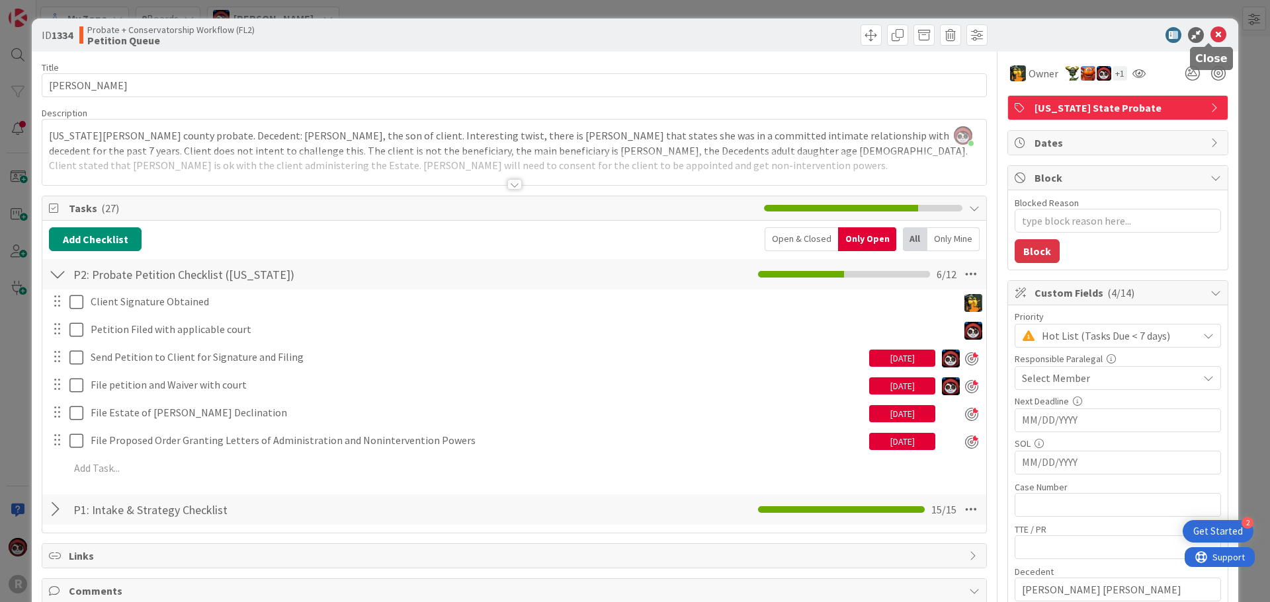
click at [1212, 36] on icon at bounding box center [1218, 35] width 16 height 16
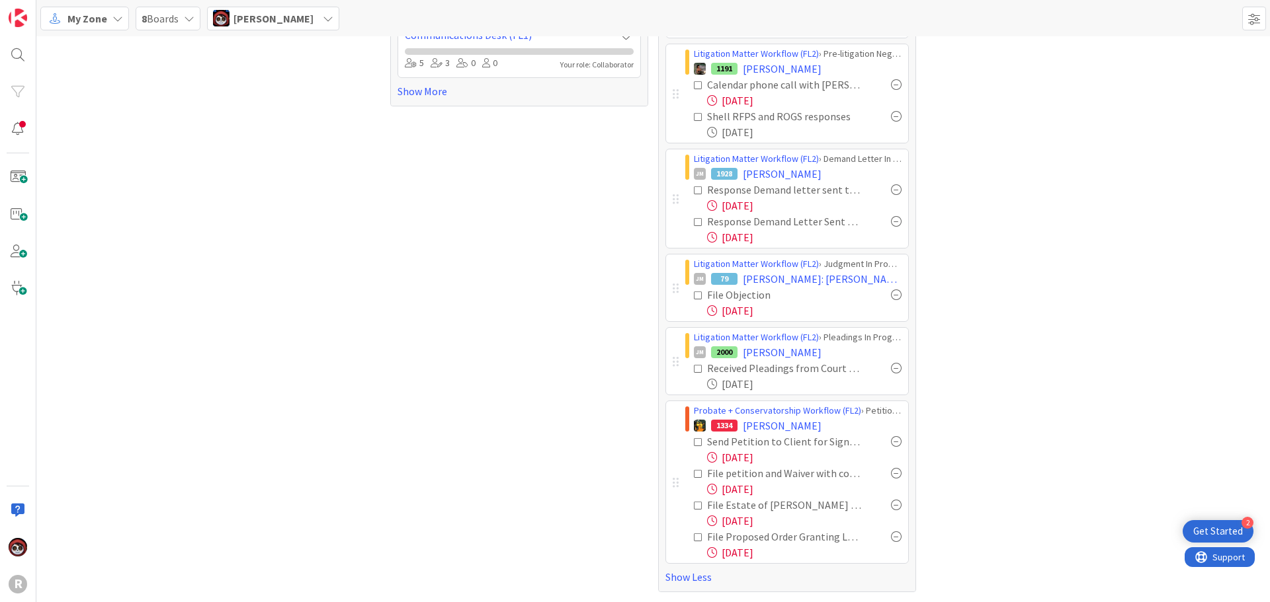
scroll to position [284, 0]
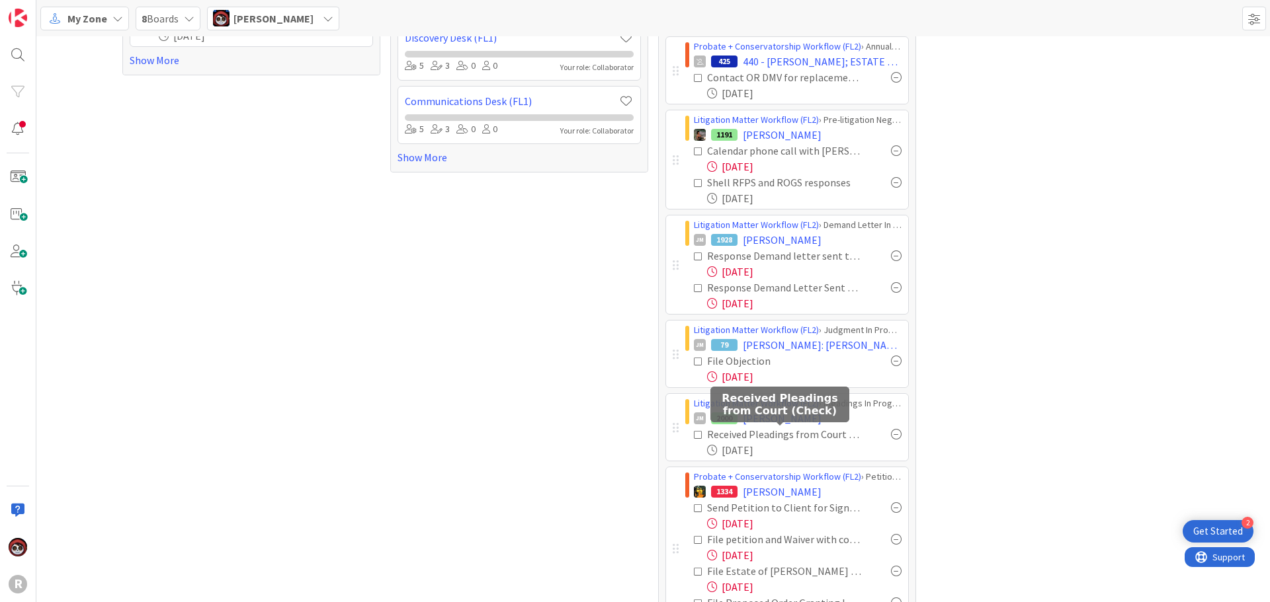
click at [788, 432] on div "Received Pleadings from Court (Check)" at bounding box center [784, 435] width 155 height 16
click at [760, 424] on span "[PERSON_NAME]" at bounding box center [782, 419] width 79 height 16
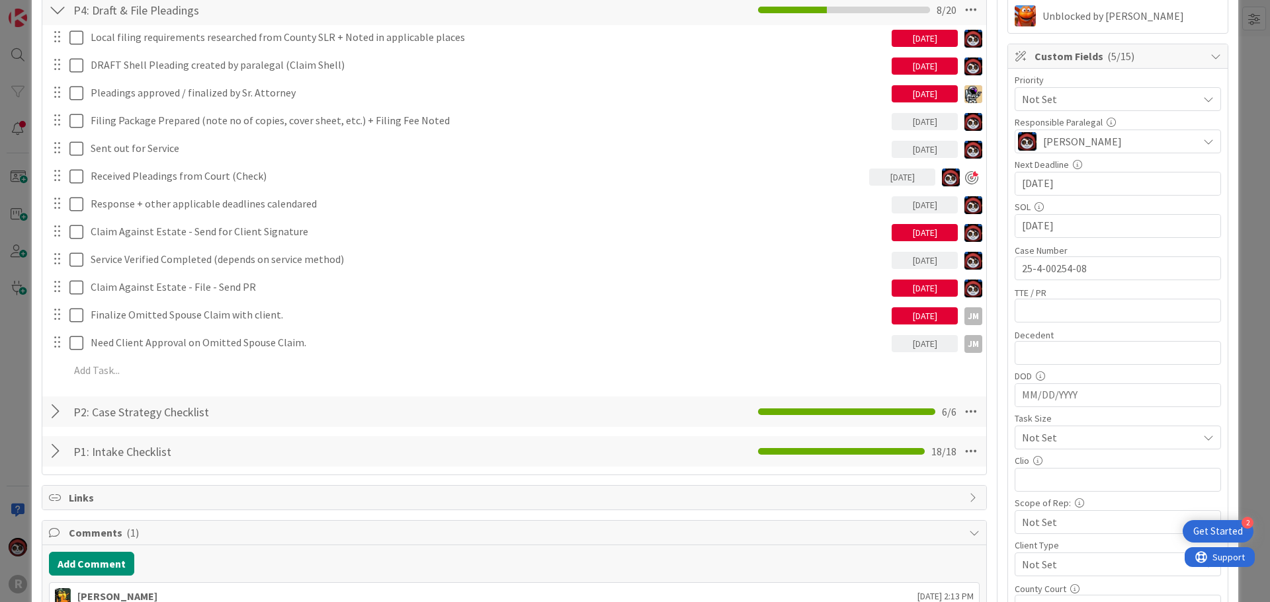
scroll to position [198, 0]
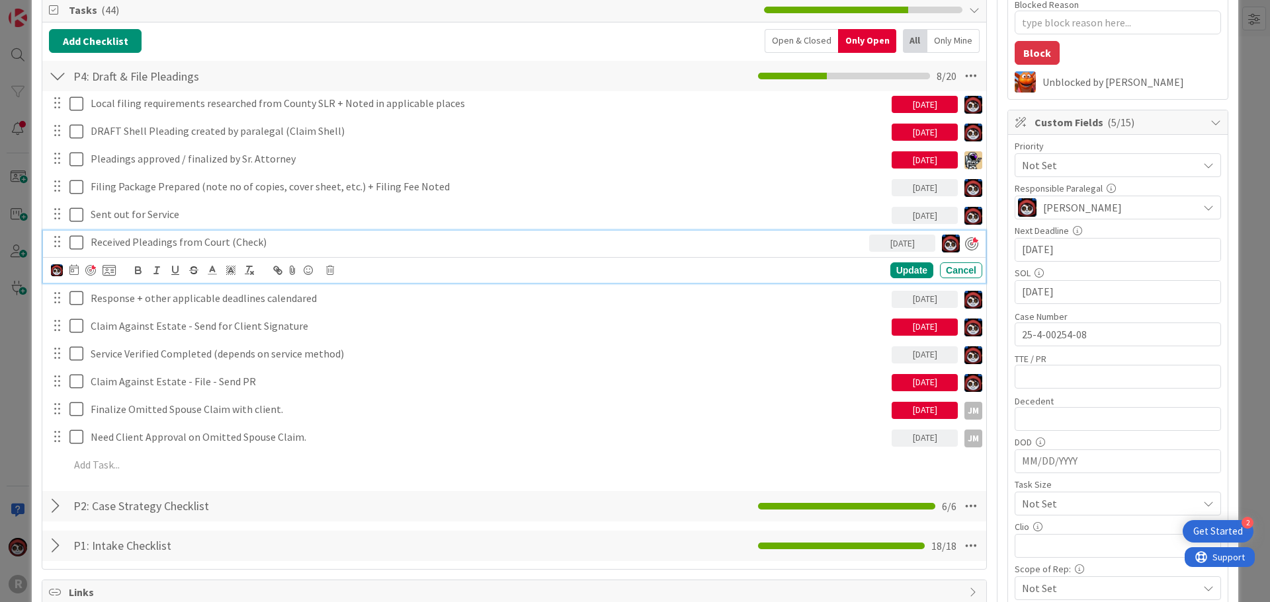
click at [204, 245] on p "Received Pleadings from Court (Check)" at bounding box center [477, 242] width 773 height 15
click at [57, 272] on img at bounding box center [57, 271] width 12 height 12
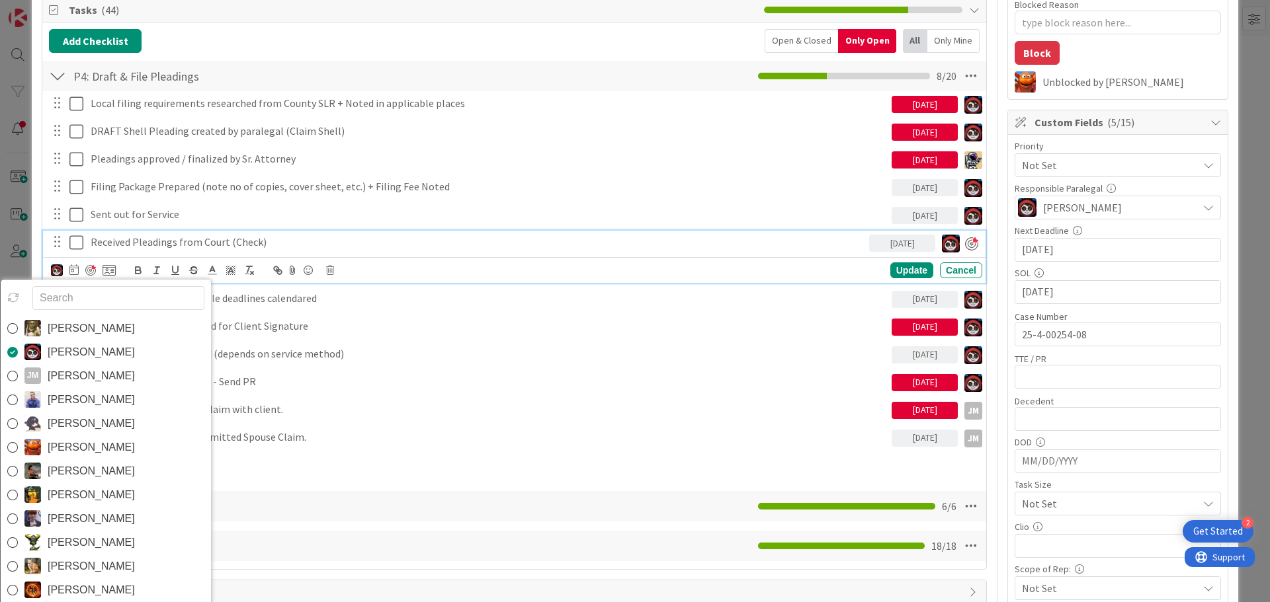
click at [100, 304] on input "text" at bounding box center [118, 298] width 172 height 24
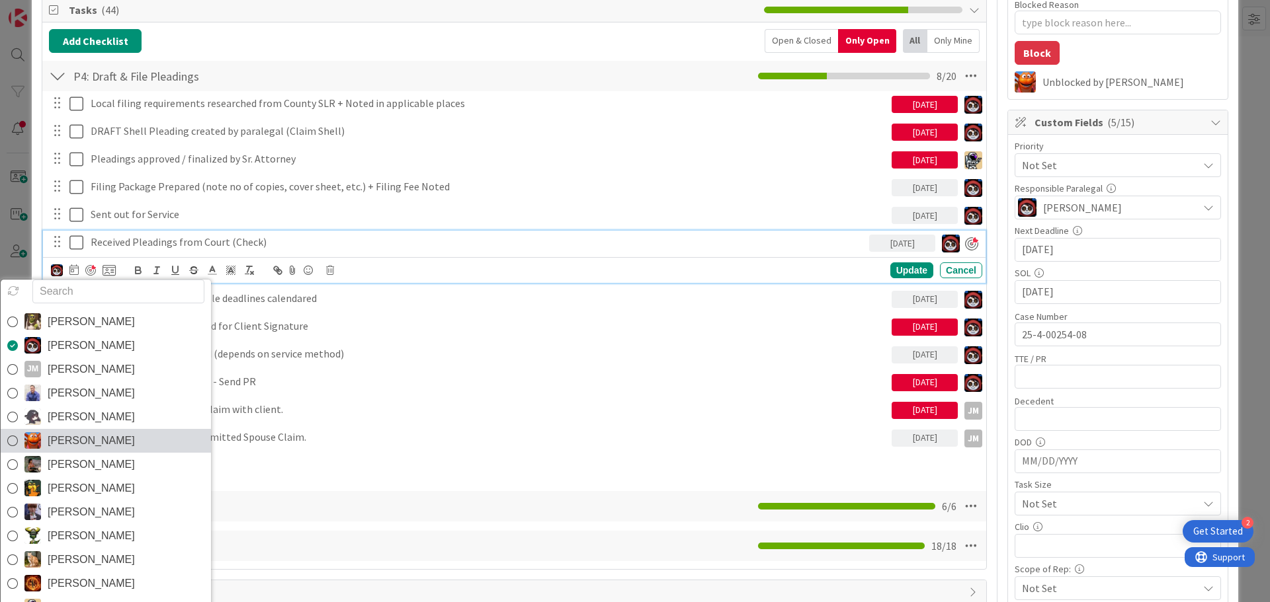
scroll to position [0, 0]
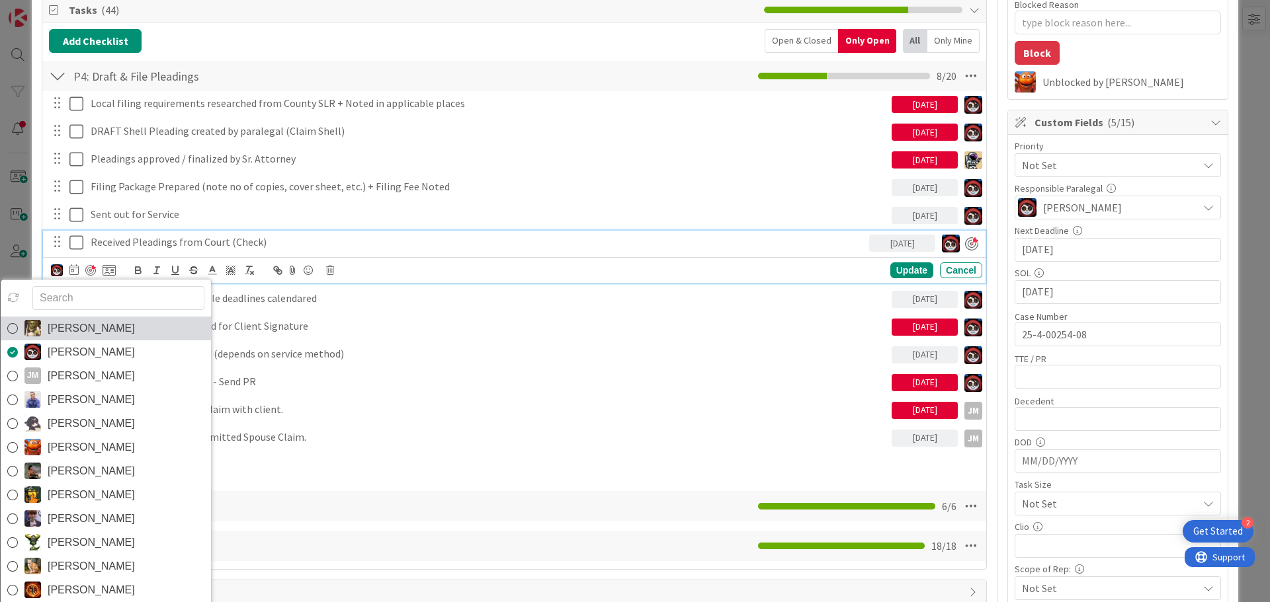
click at [124, 323] on link "[PERSON_NAME]" at bounding box center [106, 329] width 210 height 24
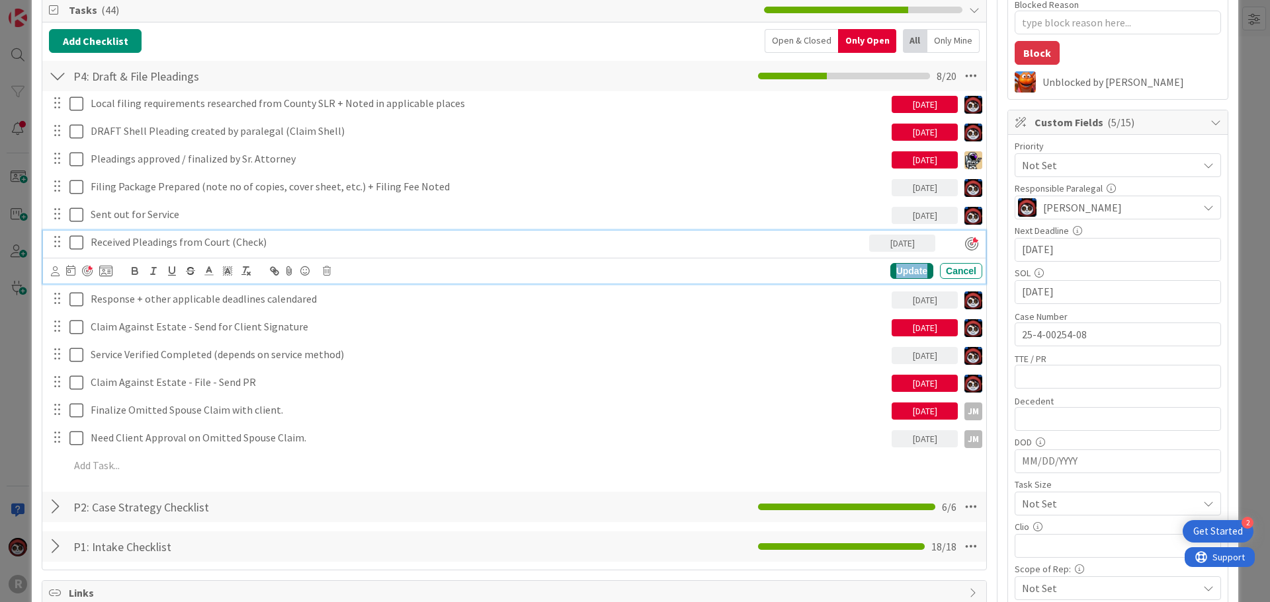
click at [890, 272] on div "Update" at bounding box center [911, 271] width 43 height 16
click at [224, 240] on p "Received Pleadings from Court (Check)" at bounding box center [477, 242] width 773 height 15
click at [58, 273] on icon at bounding box center [55, 272] width 9 height 10
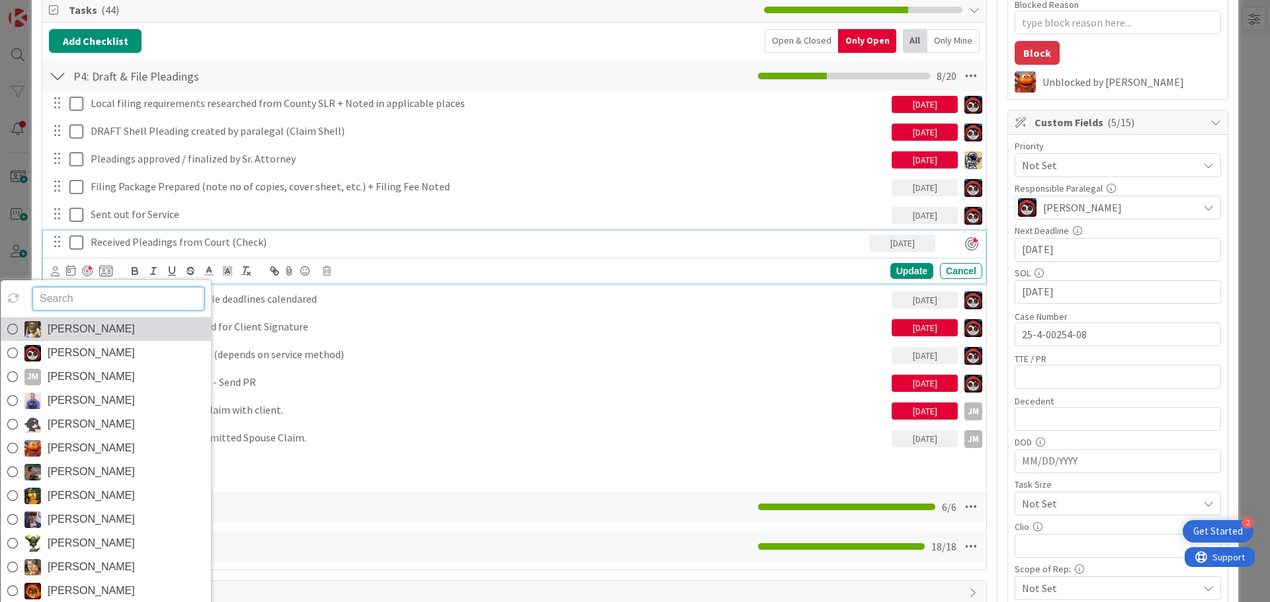
click at [28, 331] on img at bounding box center [32, 329] width 17 height 17
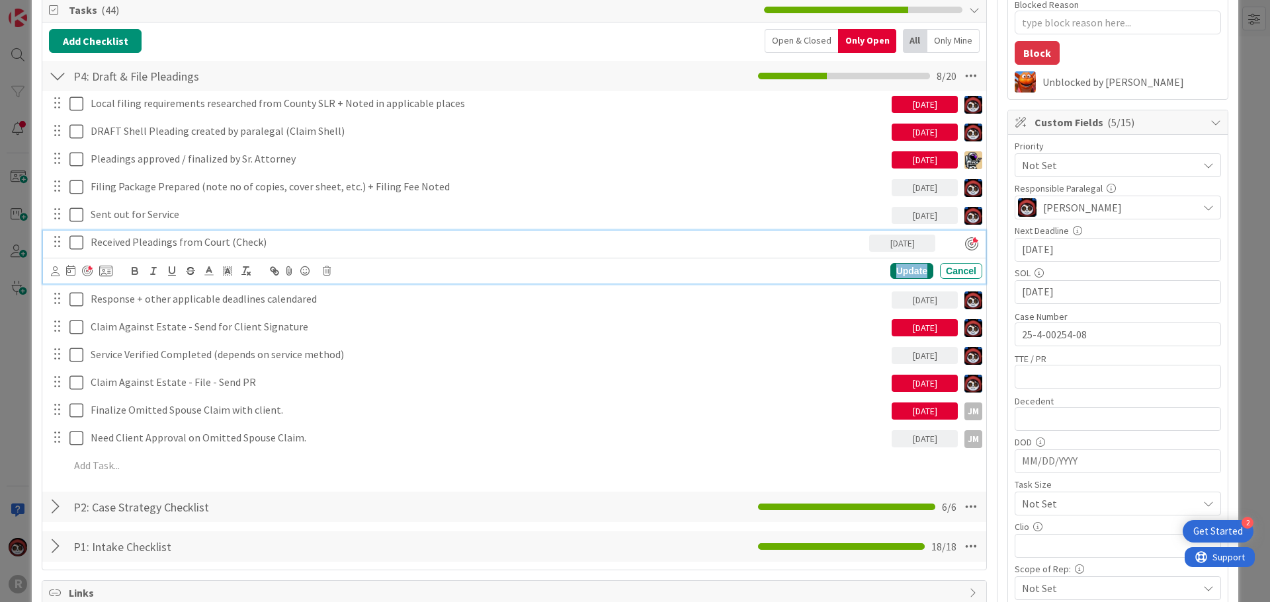
click at [899, 270] on div "Update" at bounding box center [911, 271] width 43 height 16
click at [175, 247] on p "Received Pleadings from Court (Check)" at bounding box center [477, 242] width 773 height 15
click at [88, 272] on div at bounding box center [87, 271] width 11 height 11
type textarea "x"
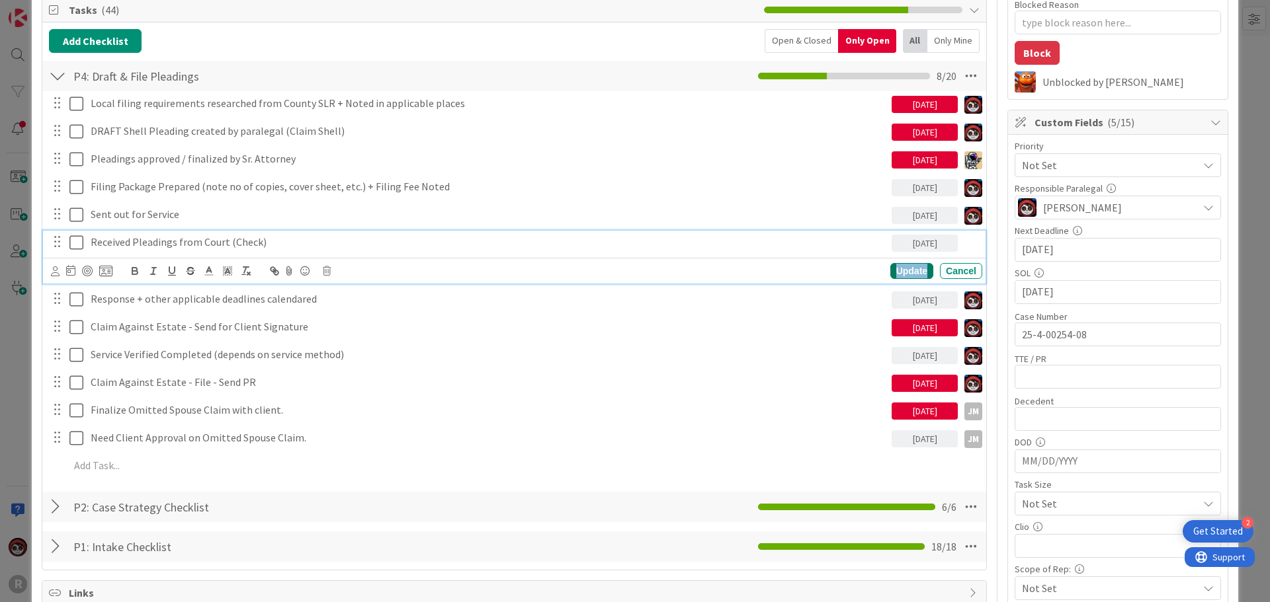
click at [903, 274] on div "Update" at bounding box center [911, 271] width 43 height 16
click at [190, 243] on p "Received Pleadings from Court (Check)" at bounding box center [489, 242] width 796 height 15
click at [53, 273] on icon at bounding box center [55, 272] width 9 height 10
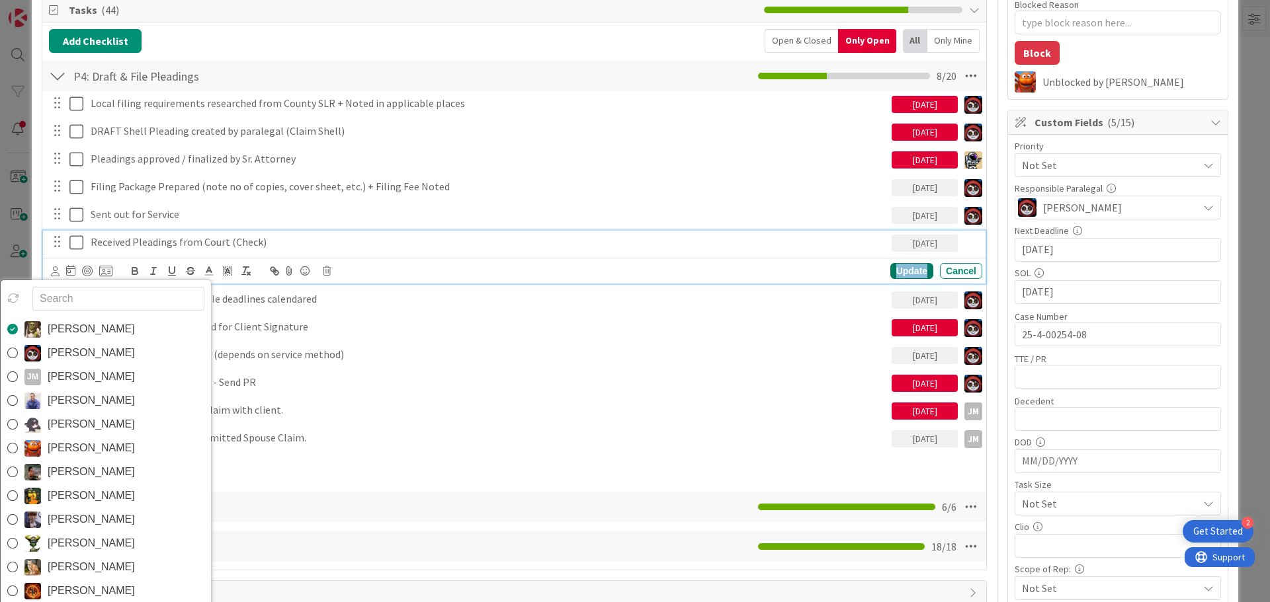
click at [911, 269] on div "Update" at bounding box center [911, 271] width 43 height 16
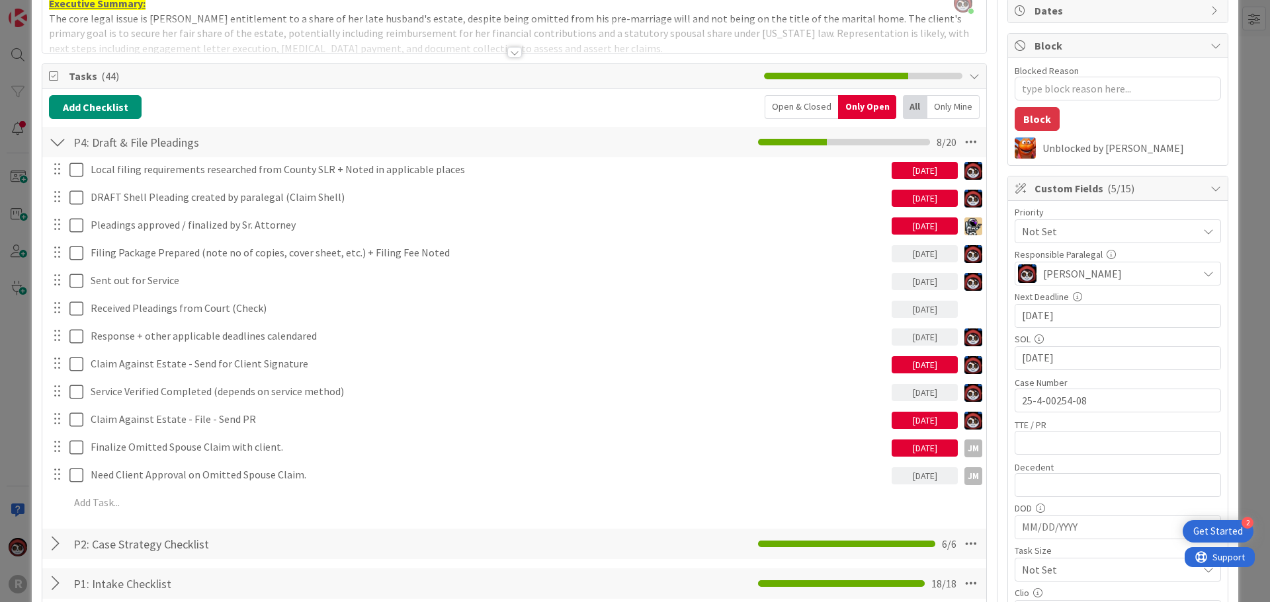
scroll to position [0, 0]
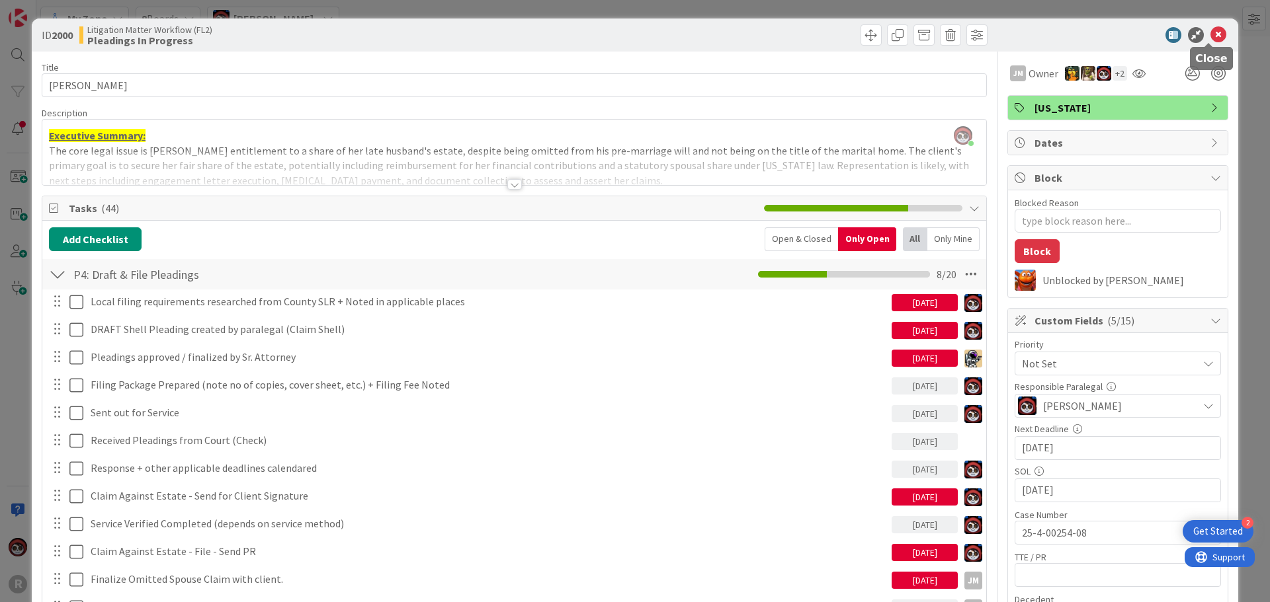
click at [1212, 39] on icon at bounding box center [1218, 35] width 16 height 16
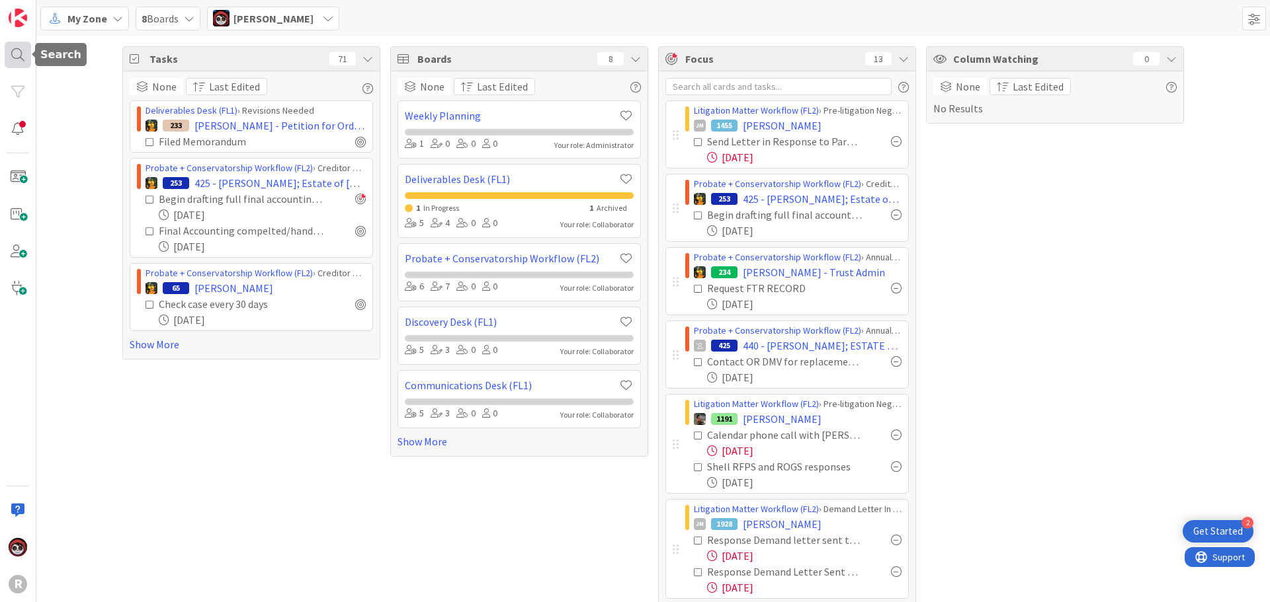
click at [16, 61] on div at bounding box center [18, 55] width 26 height 26
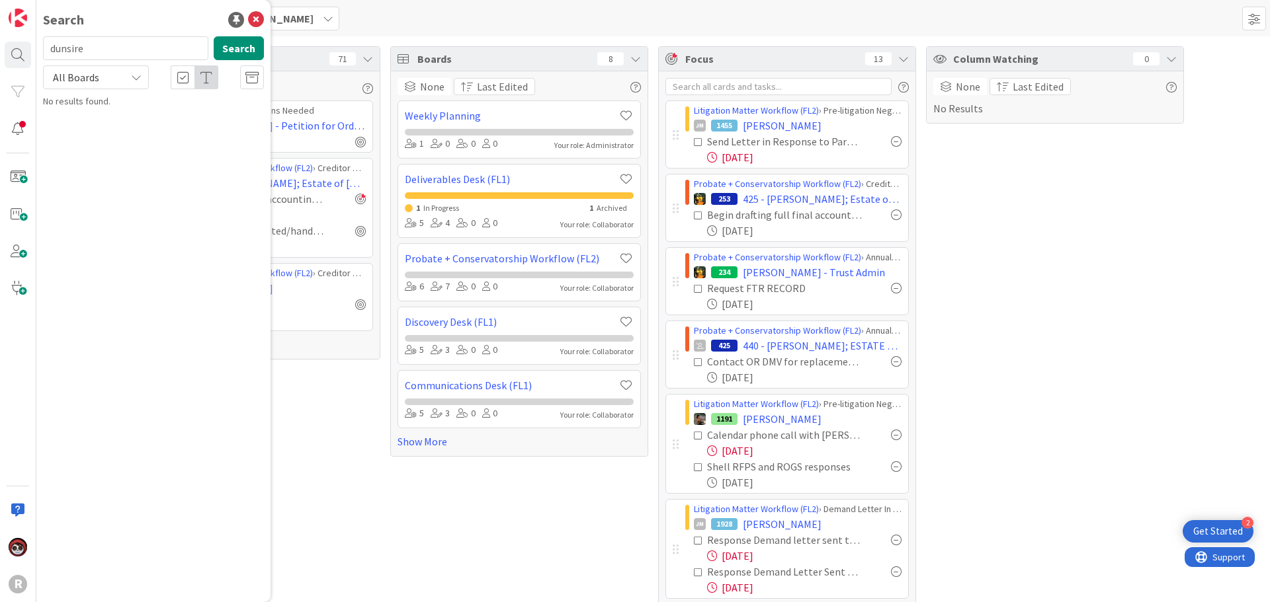
drag, startPoint x: 87, startPoint y: 57, endPoint x: 39, endPoint y: 49, distance: 48.9
click at [39, 49] on div "dunsire Search" at bounding box center [153, 50] width 237 height 29
type input "monte"
click at [76, 111] on p "[PERSON_NAME]" at bounding box center [163, 117] width 202 height 14
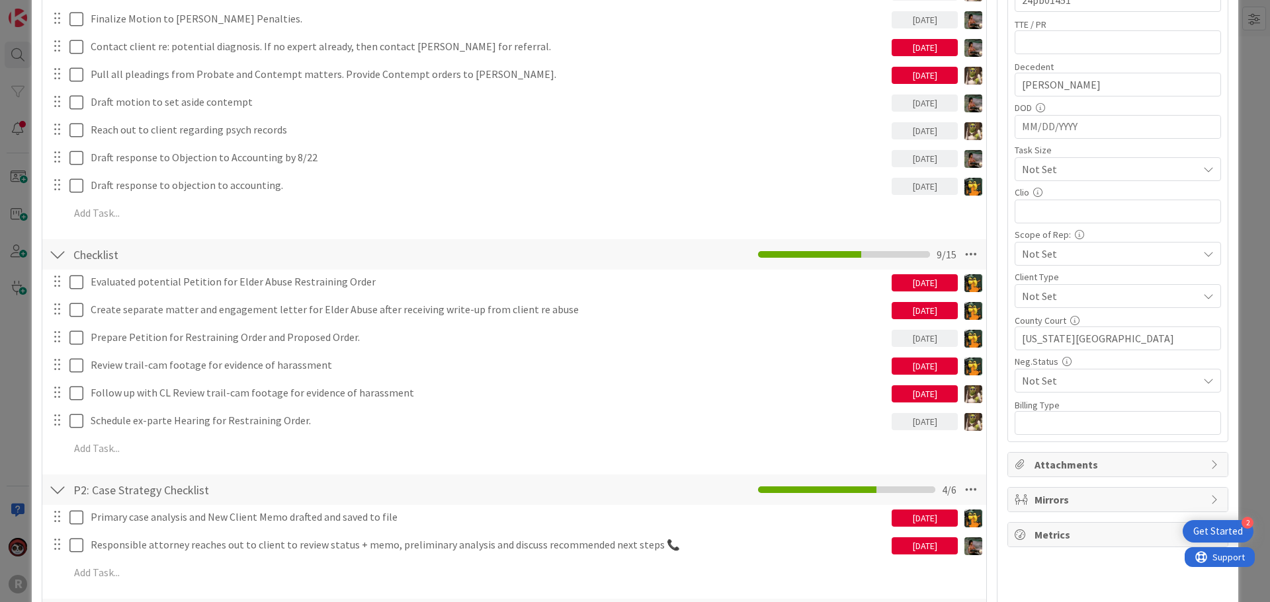
scroll to position [529, 0]
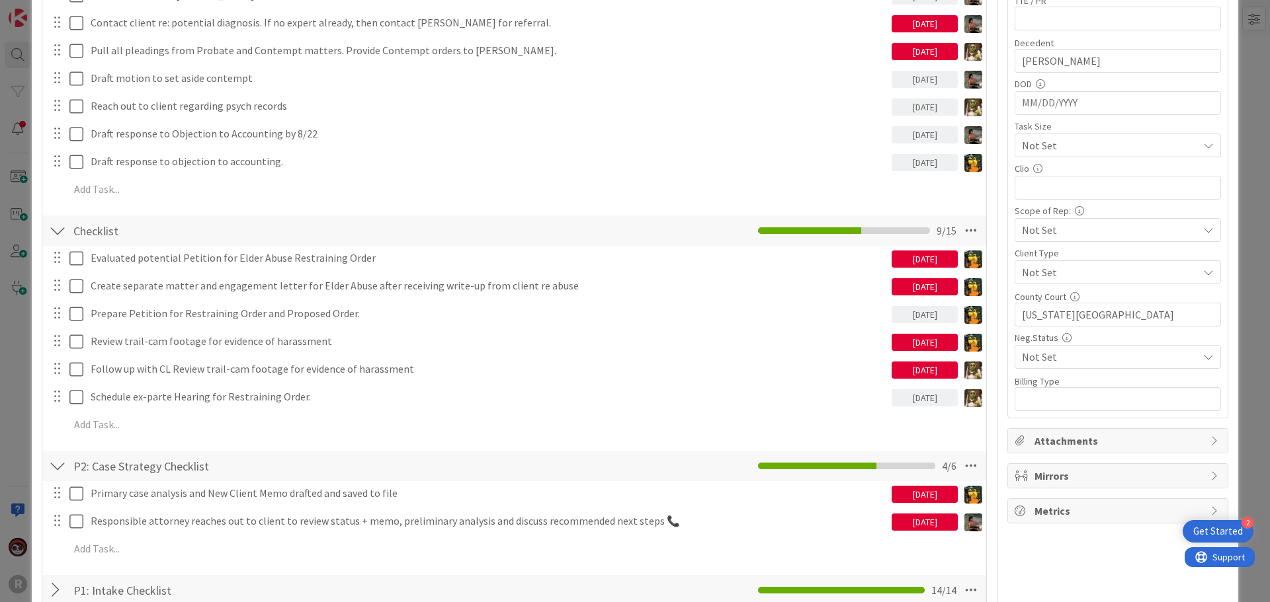
type textarea "x"
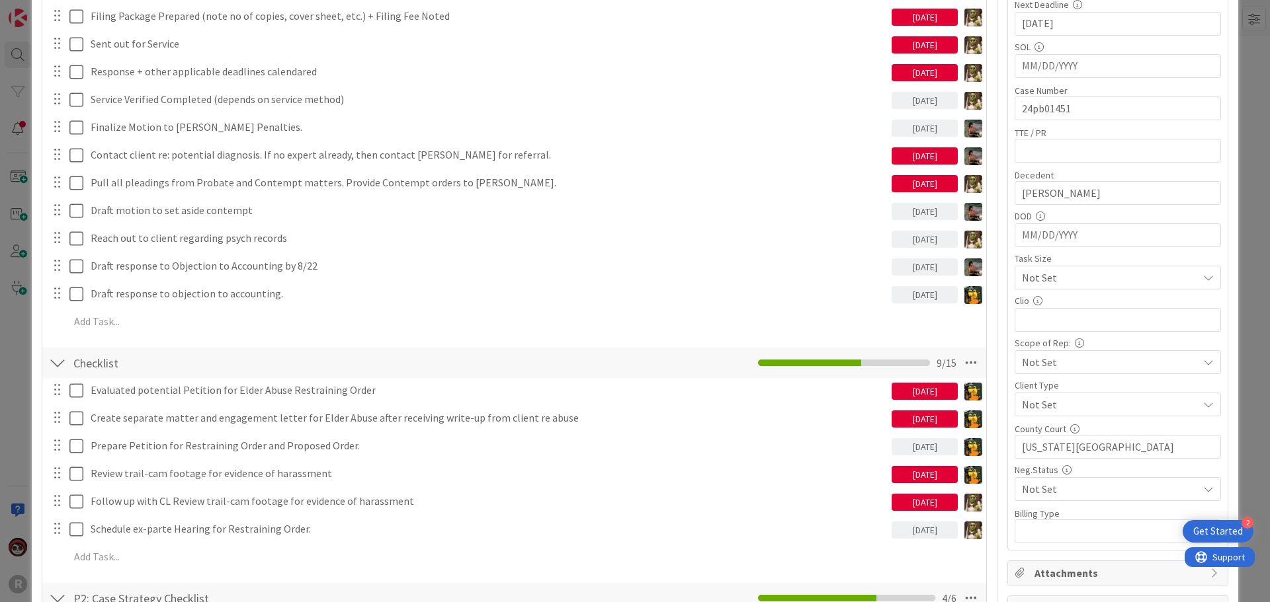
scroll to position [463, 0]
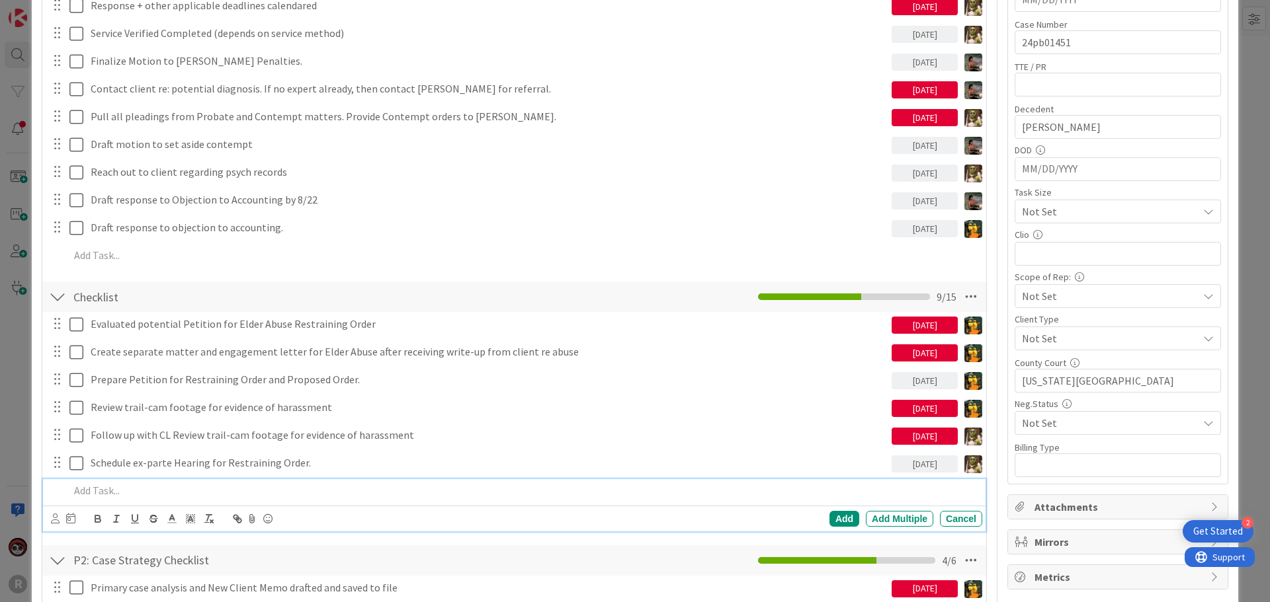
click at [133, 485] on p at bounding box center [522, 490] width 907 height 15
click at [56, 518] on icon at bounding box center [55, 519] width 9 height 10
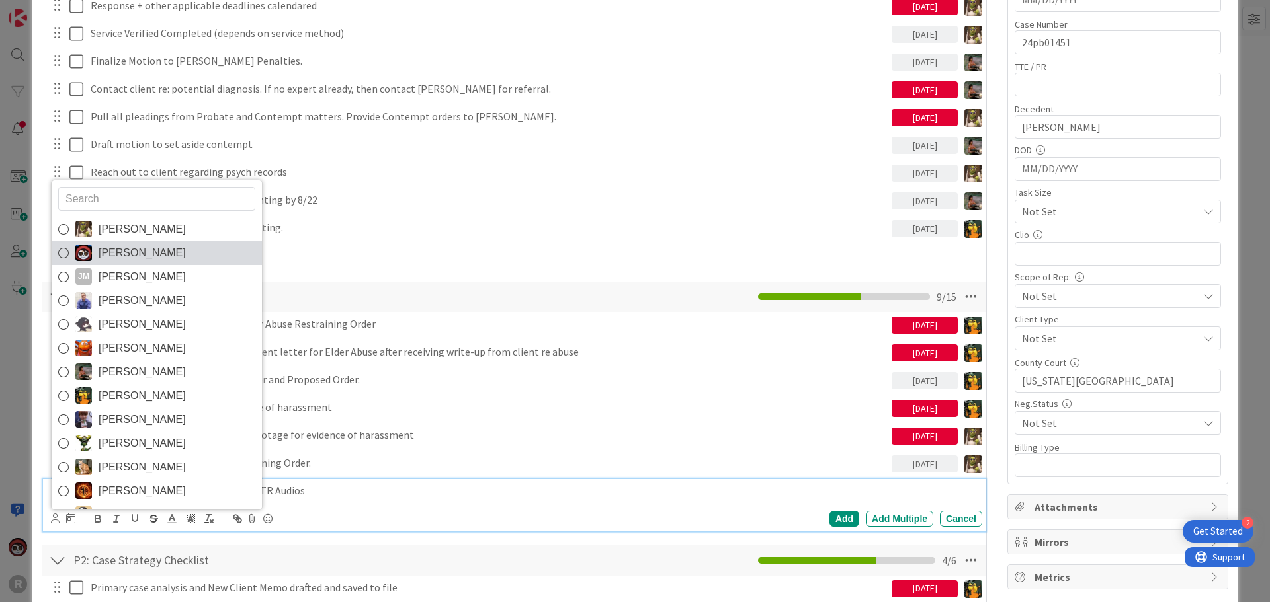
click at [106, 248] on span "[PERSON_NAME]" at bounding box center [142, 253] width 87 height 20
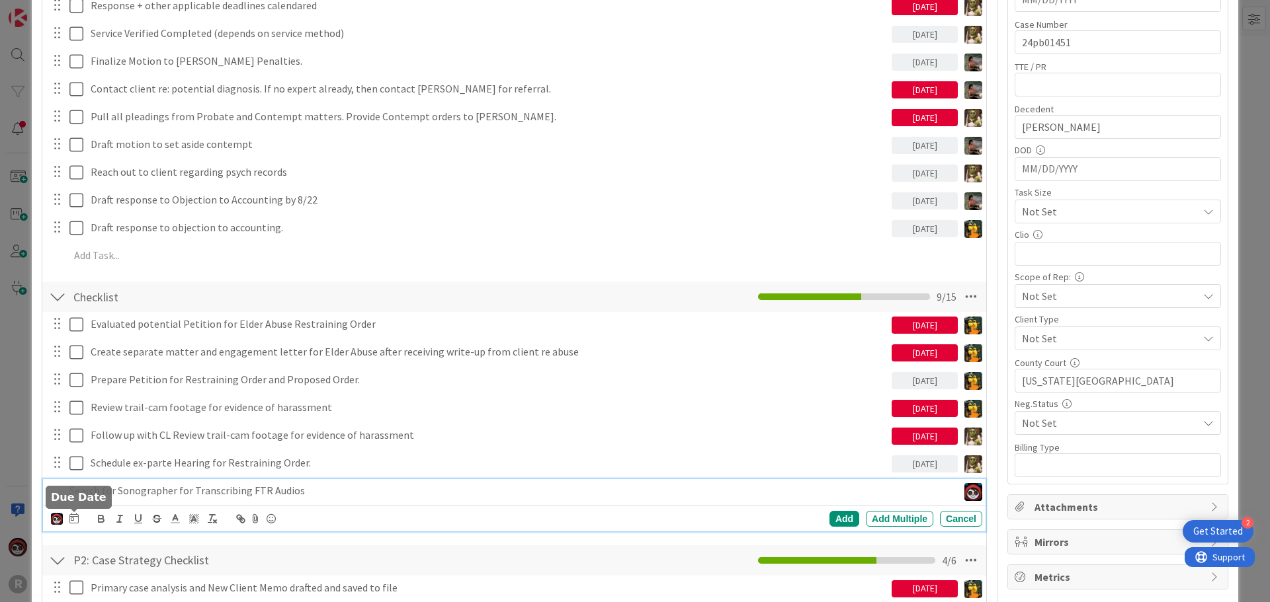
click at [73, 518] on icon at bounding box center [73, 518] width 9 height 11
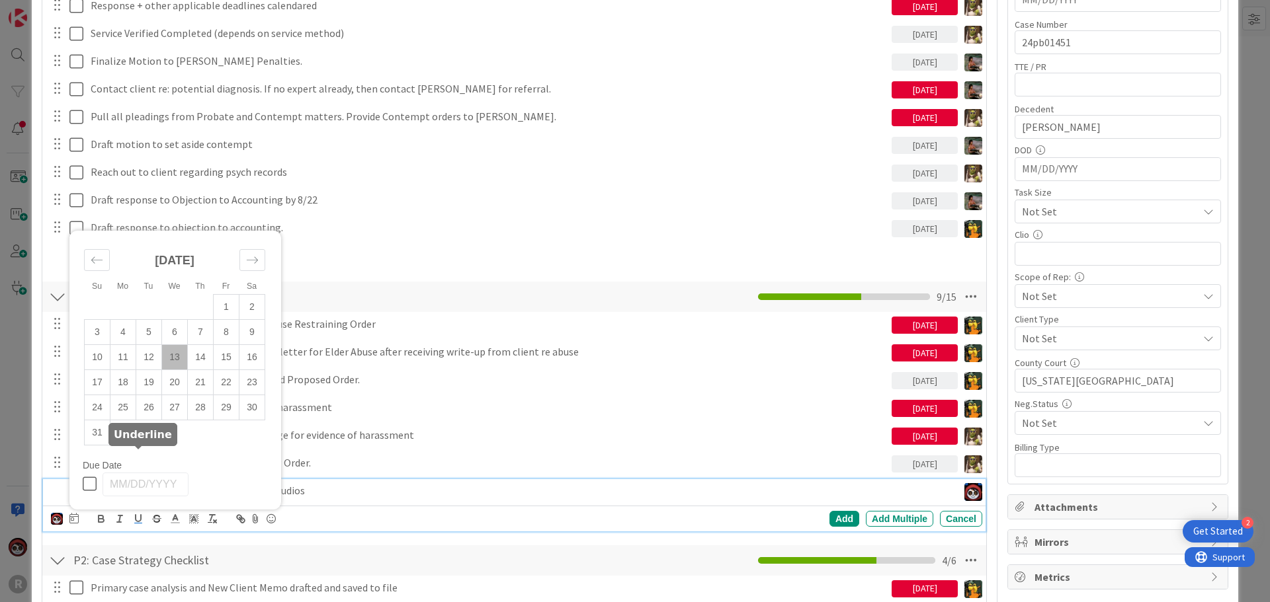
scroll to position [661, 0]
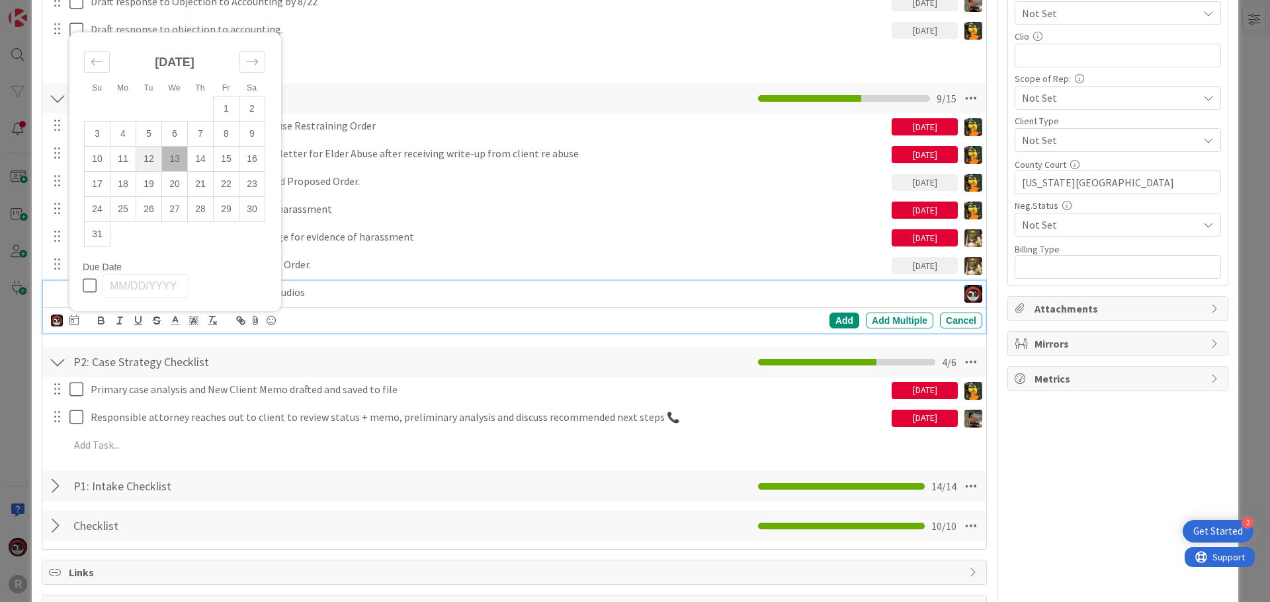
click at [148, 155] on td "12" at bounding box center [149, 158] width 26 height 25
click at [829, 320] on div "Add" at bounding box center [844, 321] width 30 height 16
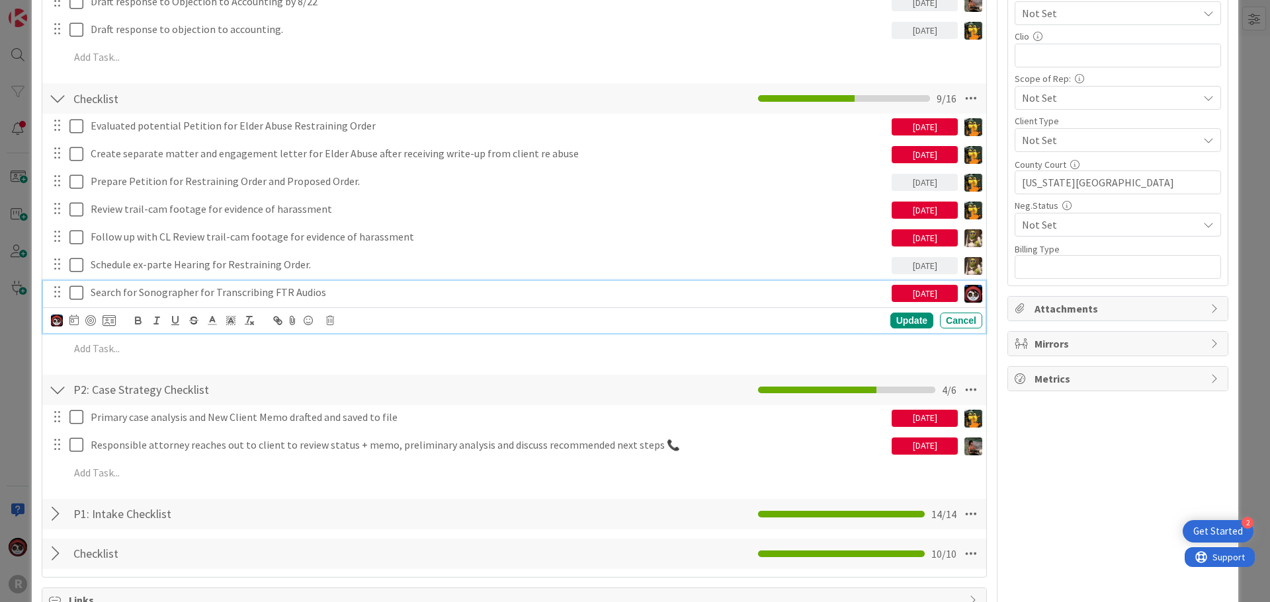
click at [126, 290] on p "Search for Sonographer for Transcribing FTR Audios" at bounding box center [489, 292] width 796 height 15
click at [91, 321] on div at bounding box center [90, 320] width 11 height 11
type textarea "x"
click at [900, 321] on div "Update" at bounding box center [911, 321] width 43 height 16
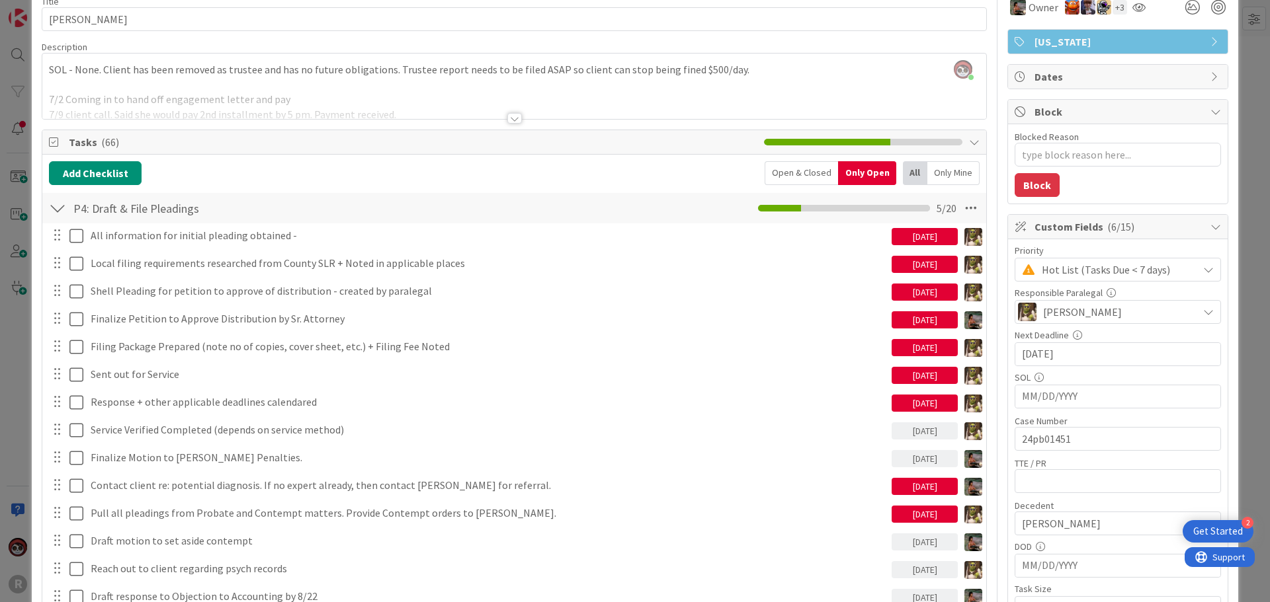
scroll to position [0, 0]
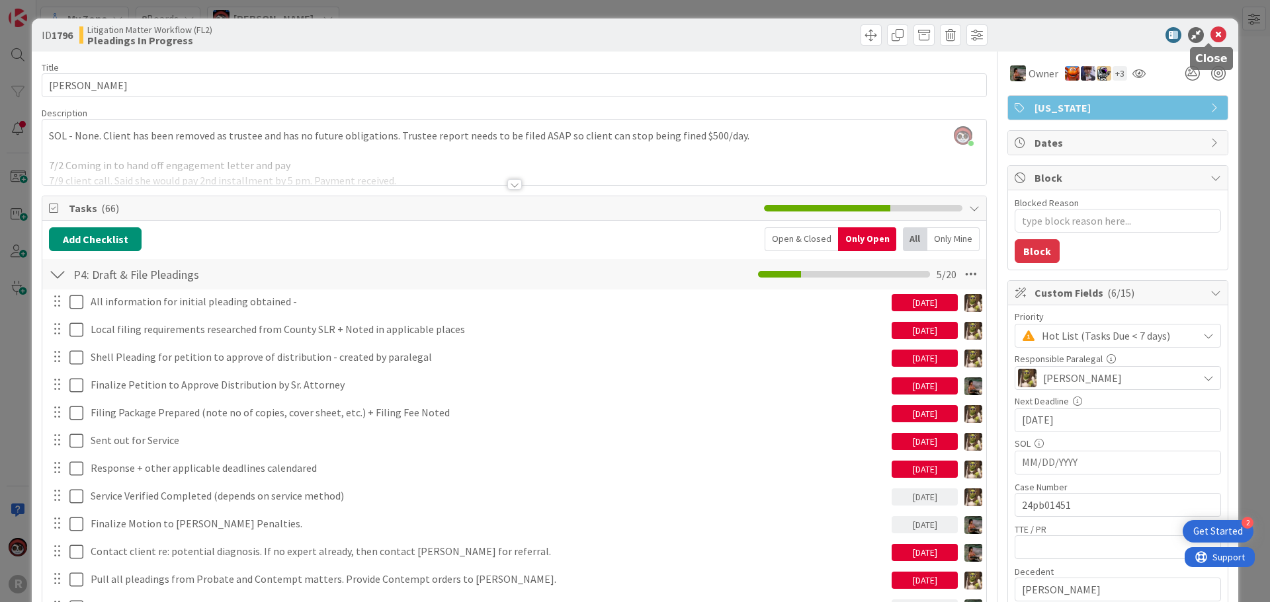
click at [1210, 35] on icon at bounding box center [1218, 35] width 16 height 16
